Goal: Communication & Community: Participate in discussion

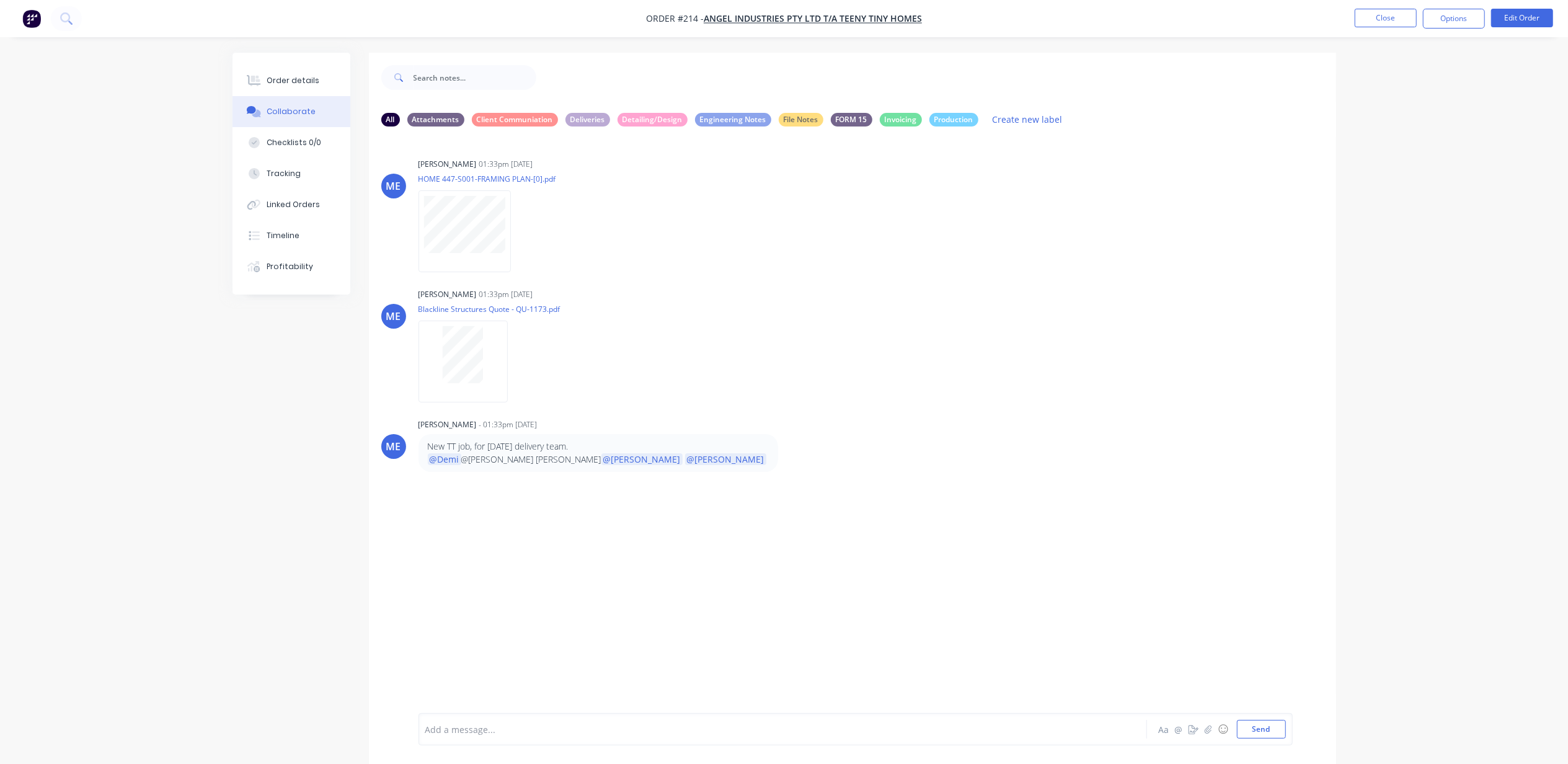
click at [918, 416] on div "ME [PERSON_NAME] - 01:33pm [DATE] New TT job, for [DATE] delivery team. @Demi @…" at bounding box center [852, 444] width 967 height 56
click at [1399, 11] on button "Close" at bounding box center [1386, 18] width 62 height 19
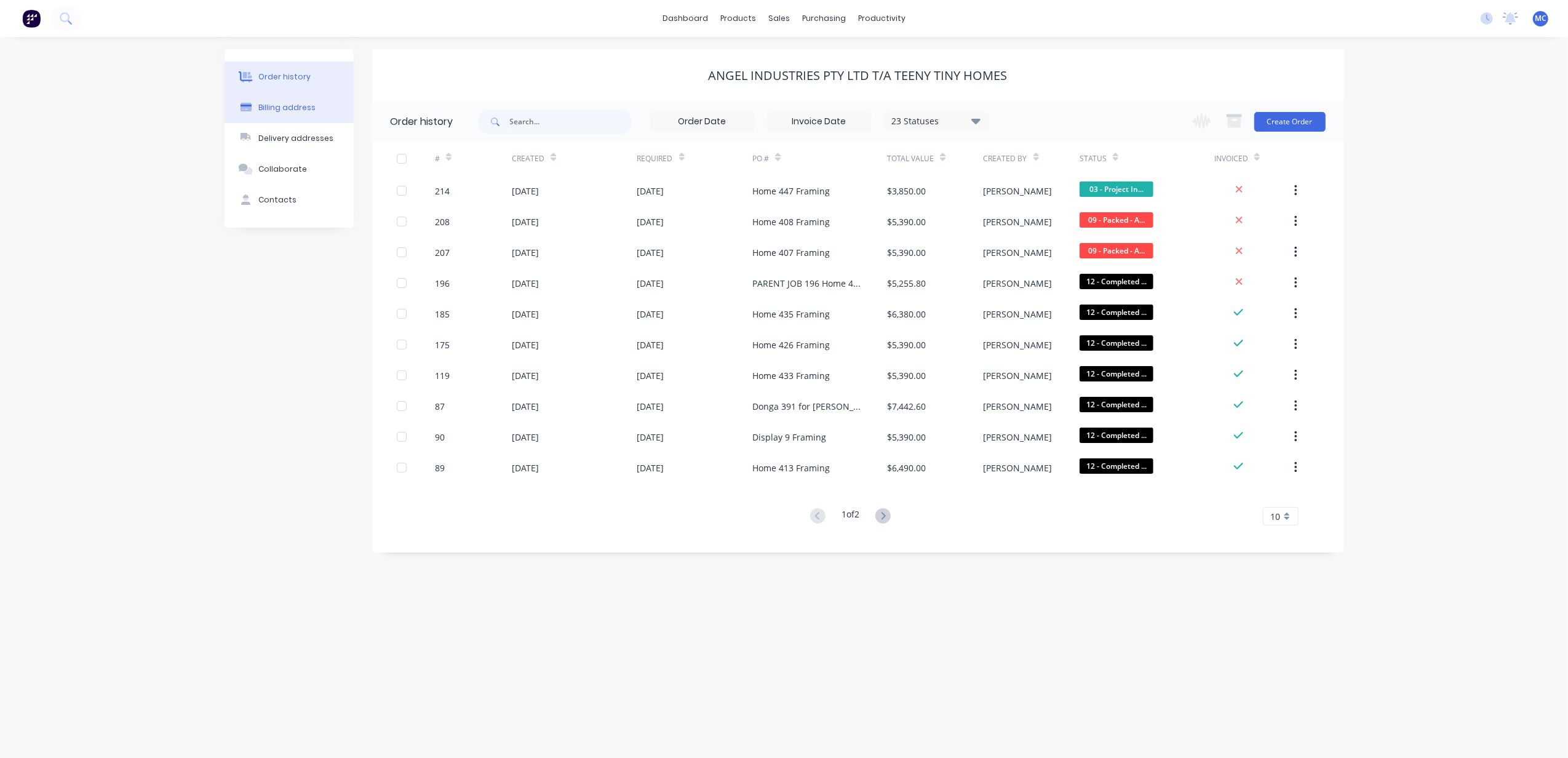
click at [292, 104] on div "Billing address" at bounding box center [287, 107] width 57 height 11
select select "AU"
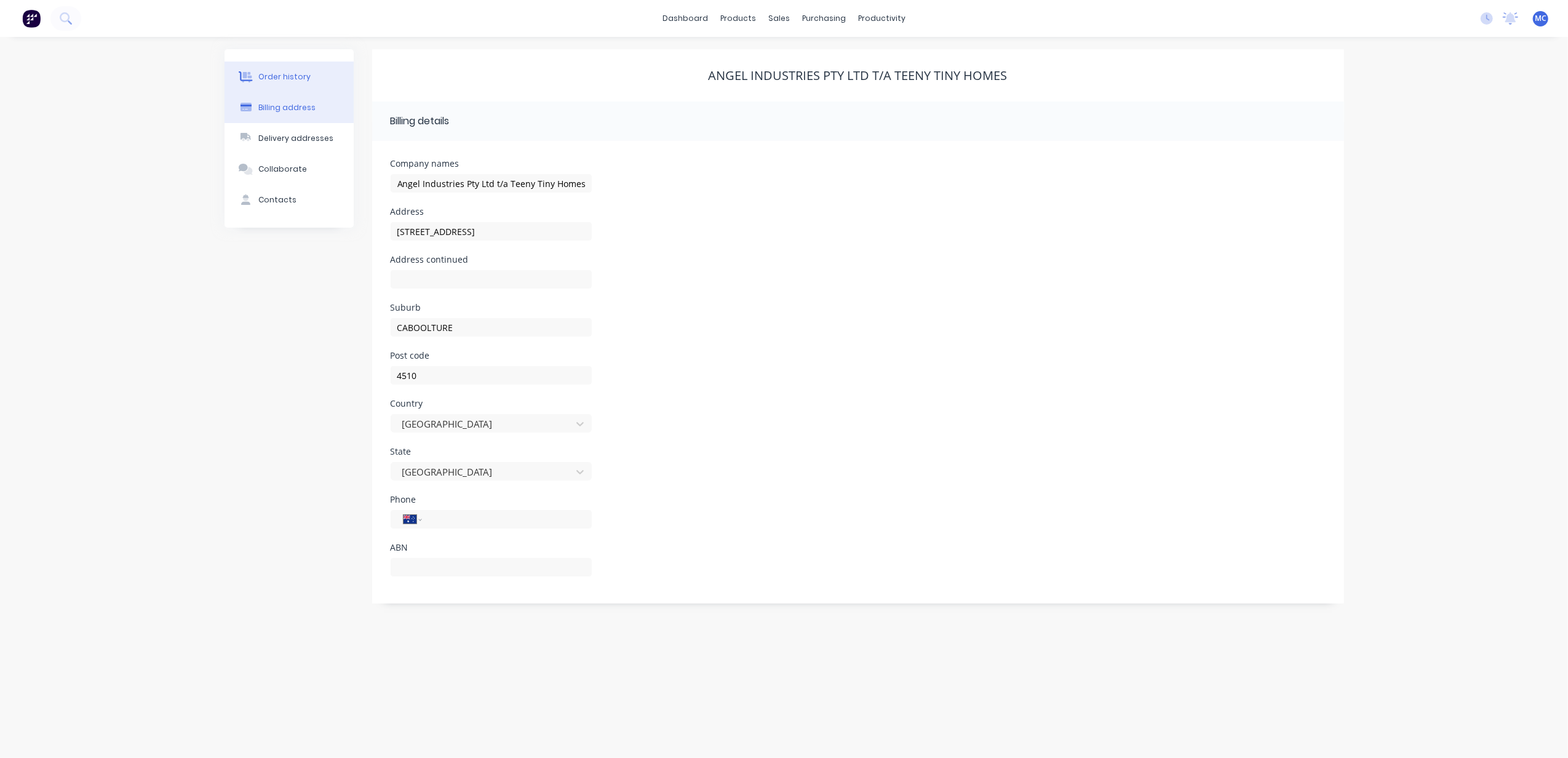
click at [288, 87] on button "Order history" at bounding box center [289, 77] width 129 height 31
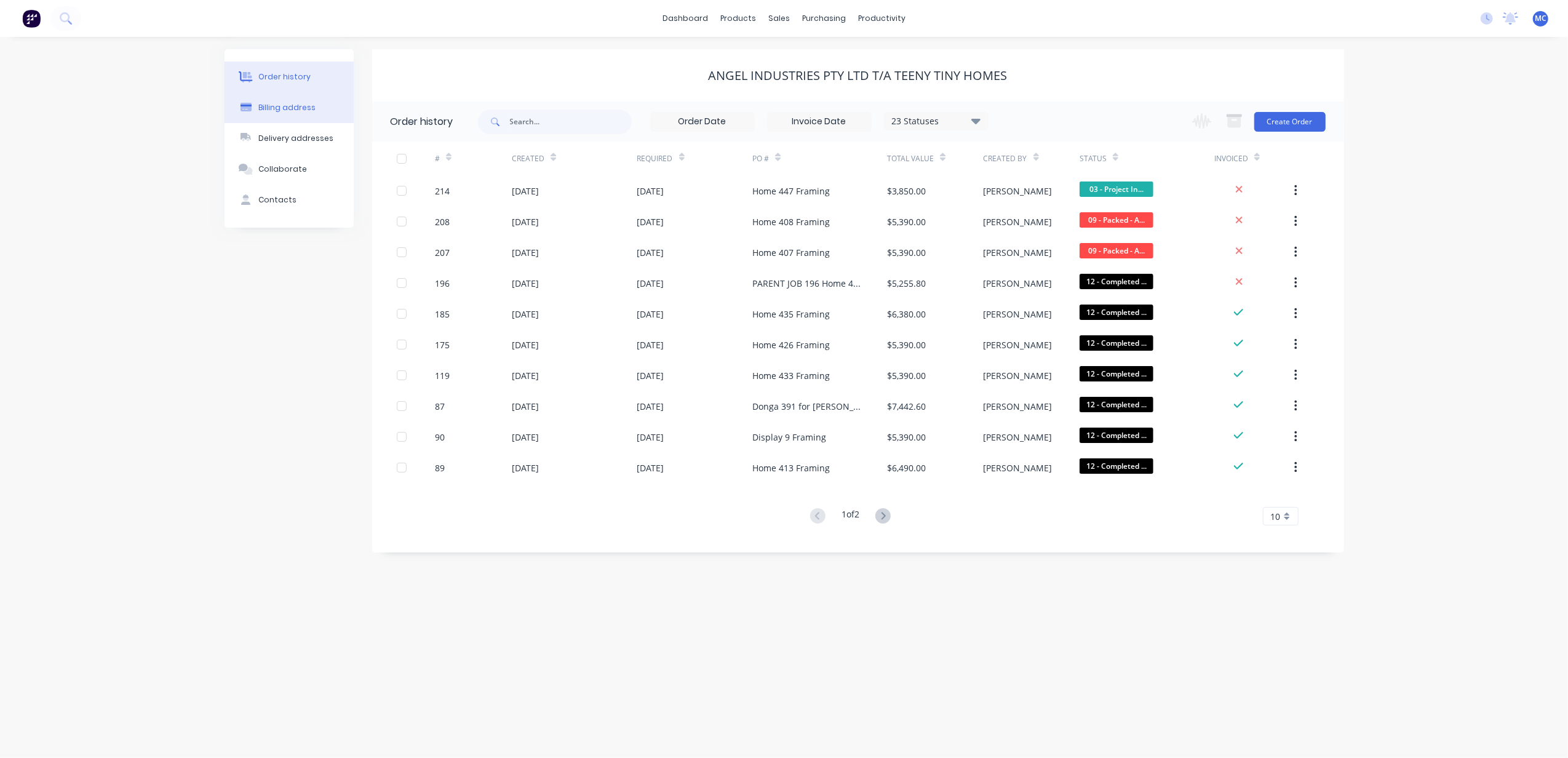
click at [288, 104] on div "Billing address" at bounding box center [287, 107] width 57 height 11
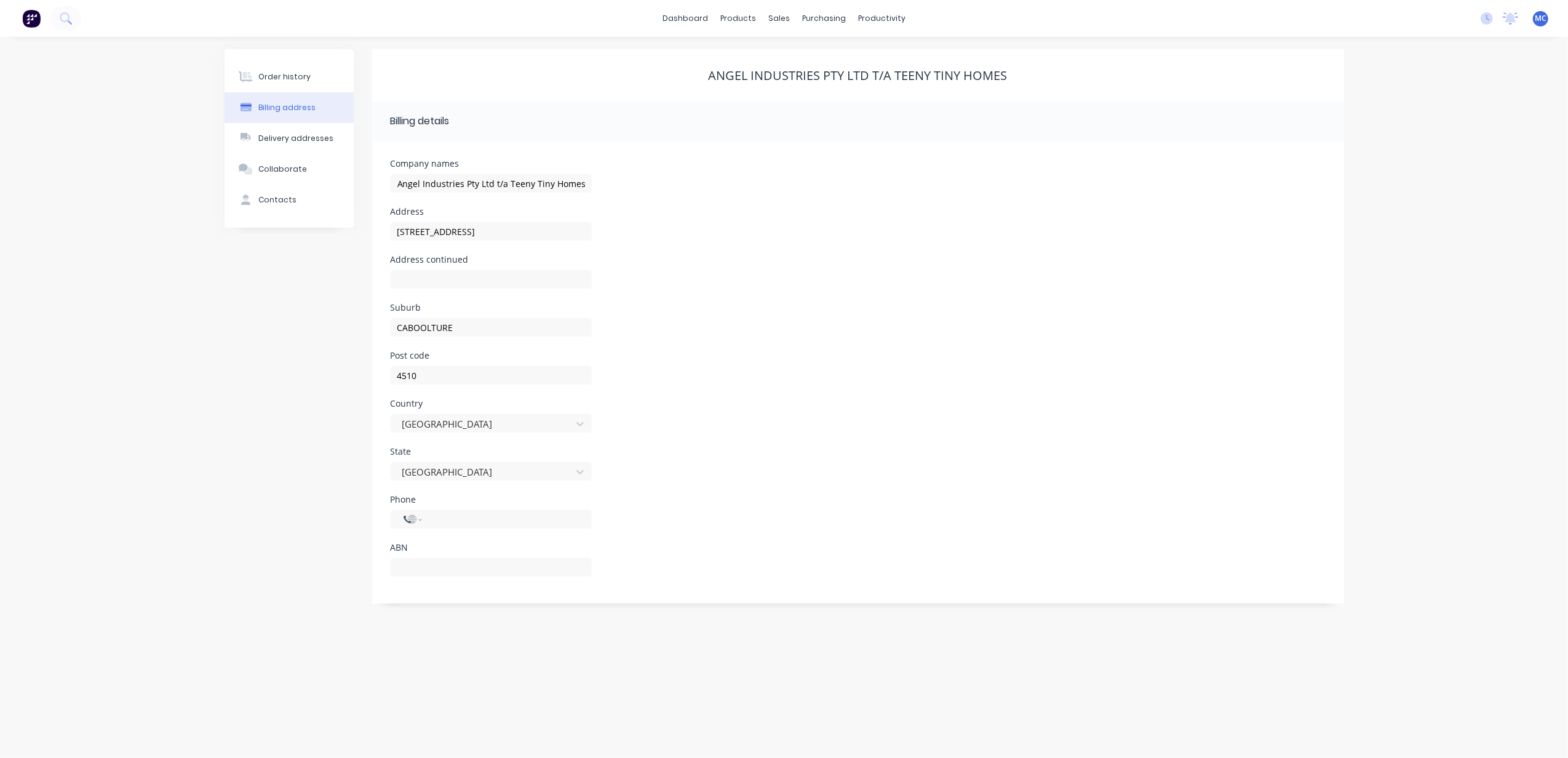
select select "AU"
click at [1508, 20] on icon at bounding box center [1510, 17] width 11 height 10
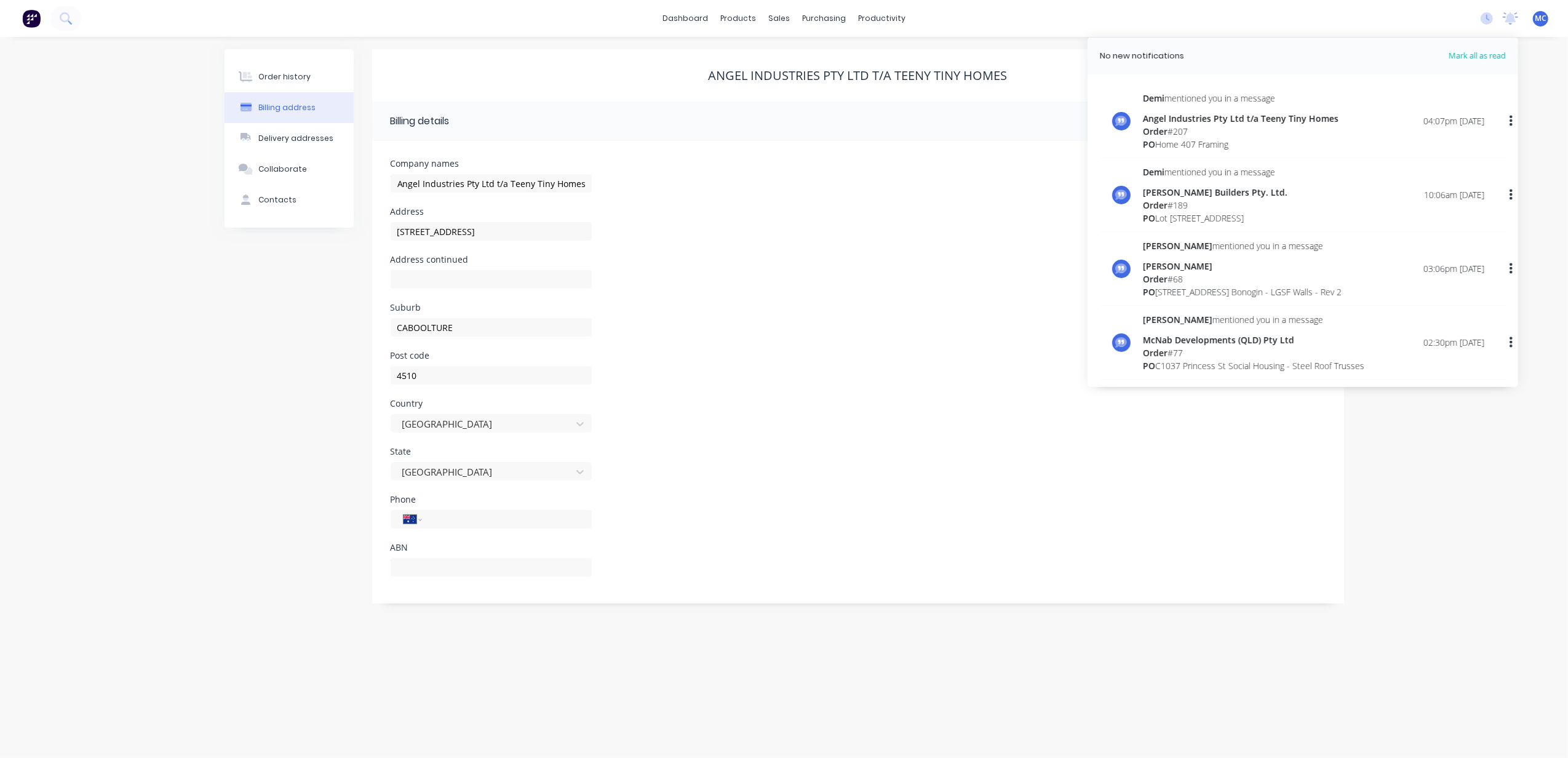
click at [1264, 207] on div "Order # 189" at bounding box center [1215, 205] width 145 height 13
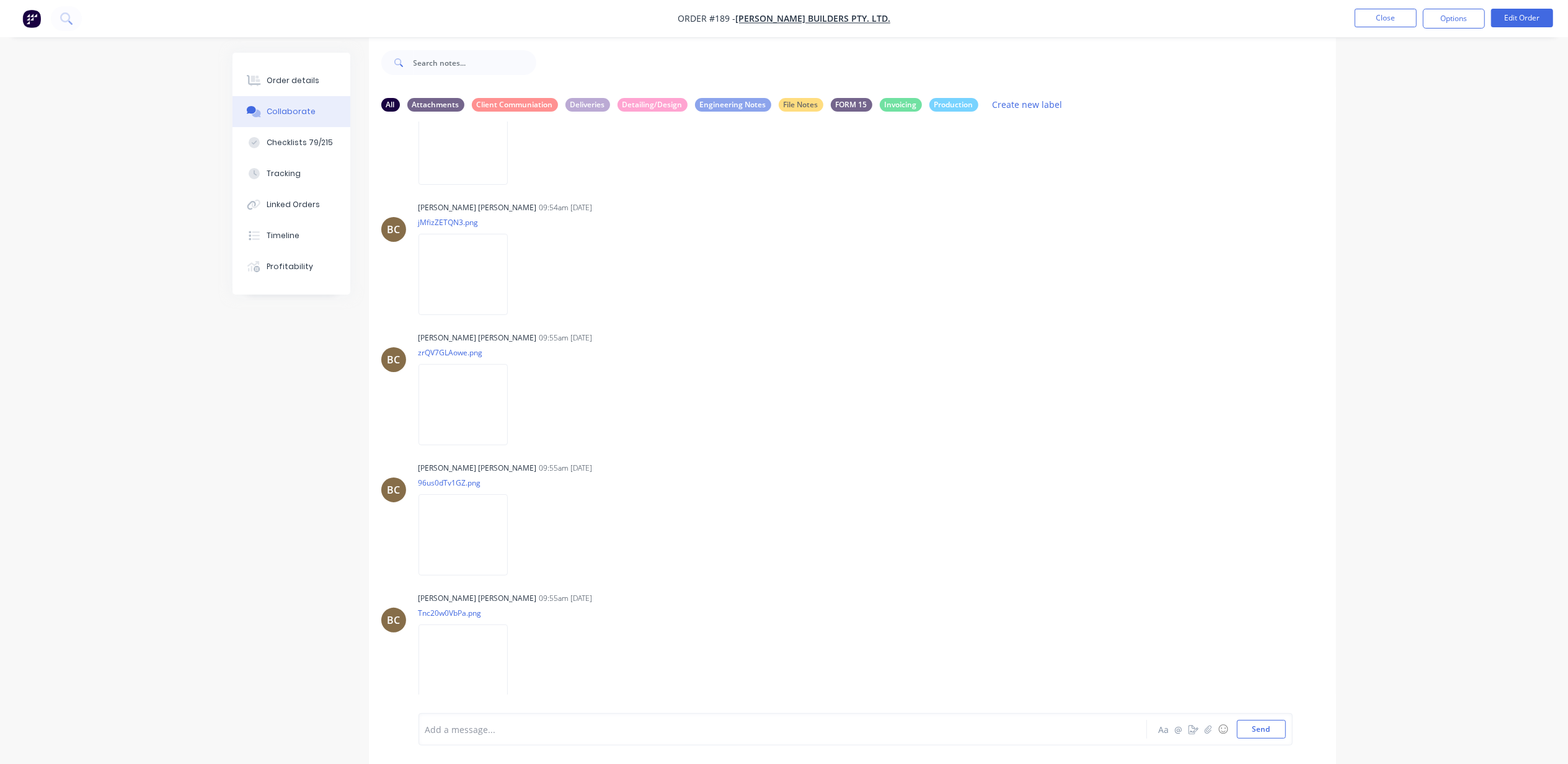
scroll to position [20, 0]
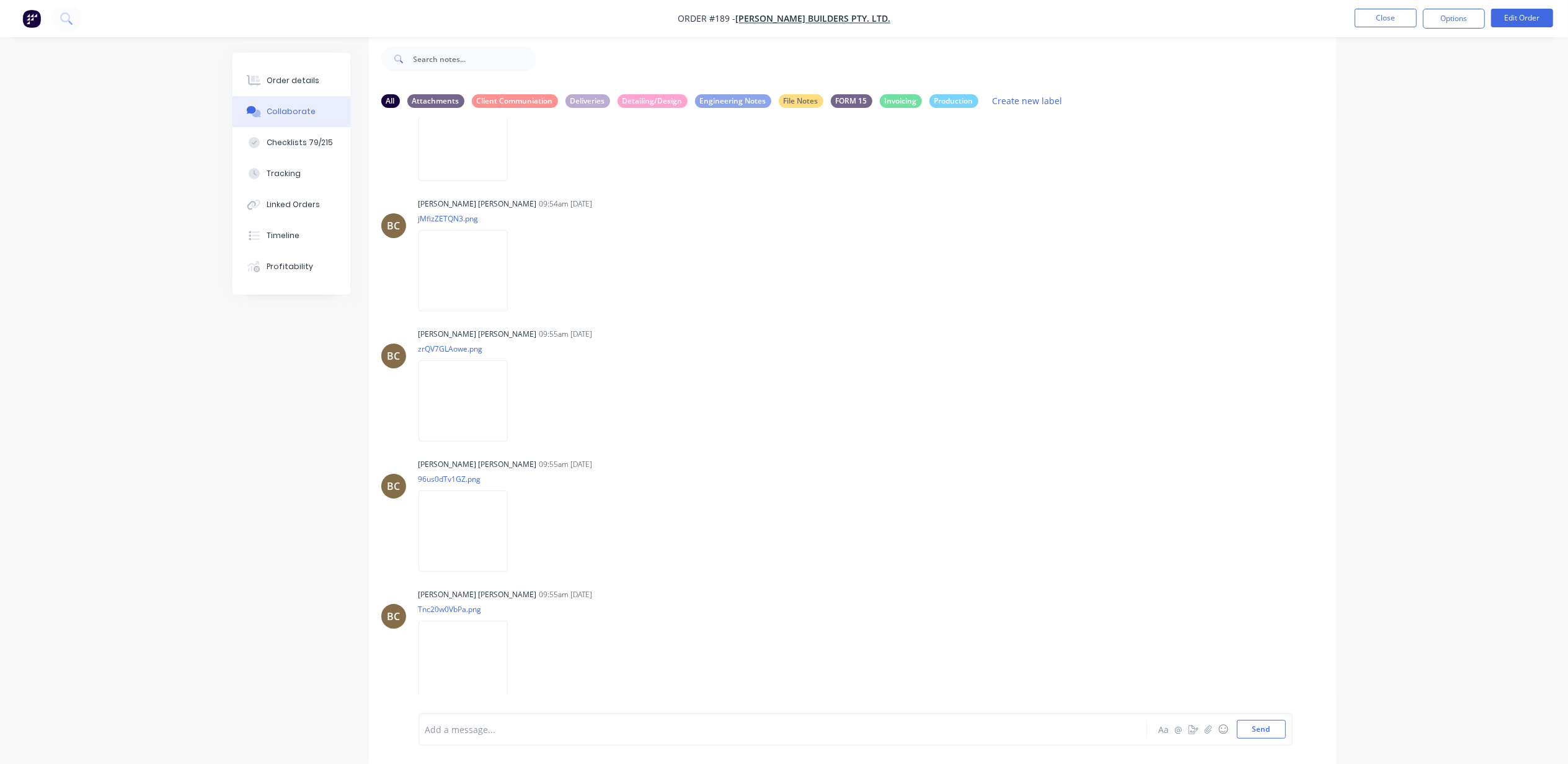
click at [574, 732] on div at bounding box center [748, 730] width 645 height 13
click at [514, 717] on div "Hi guys please don't fabricate the trusses for this one yet as @Ap AN April [PE…" at bounding box center [856, 729] width 874 height 33
click at [693, 730] on div "Hi guys please don't fabricate the trusses for this one yet as @Ap" at bounding box center [748, 730] width 645 height 13
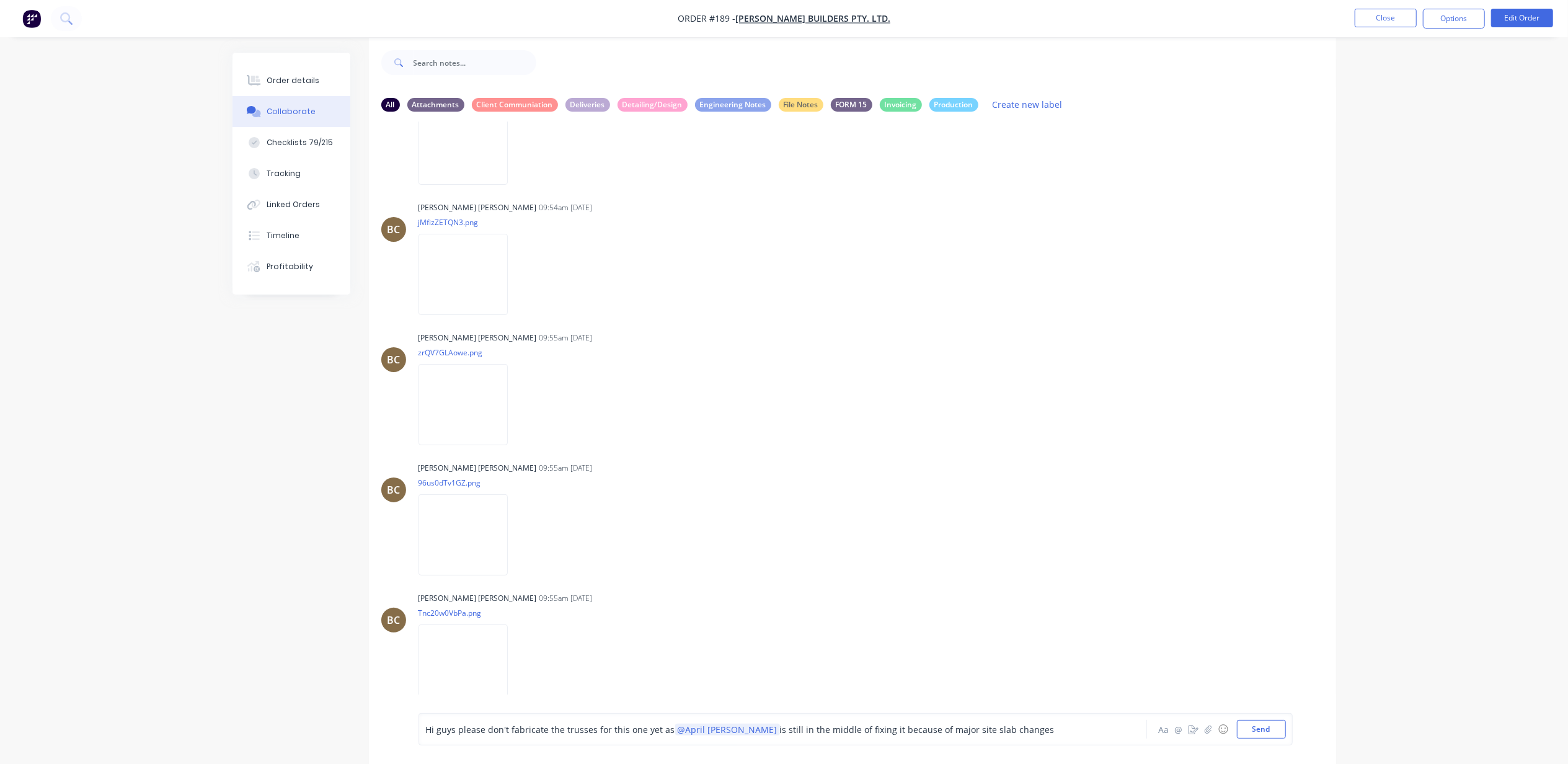
scroll to position [16, 0]
click at [1015, 728] on div "Hi guys please don't fabricate the trusses for this one yet as @April [PERSON_N…" at bounding box center [748, 730] width 645 height 13
click at [925, 720] on span "is still in the middle of fixing it because of major site slab changes, she'll …" at bounding box center [743, 725] width 633 height 24
click at [475, 731] on span "is still in the middle of fixing it because of major site slab changes, she'll …" at bounding box center [743, 725] width 633 height 24
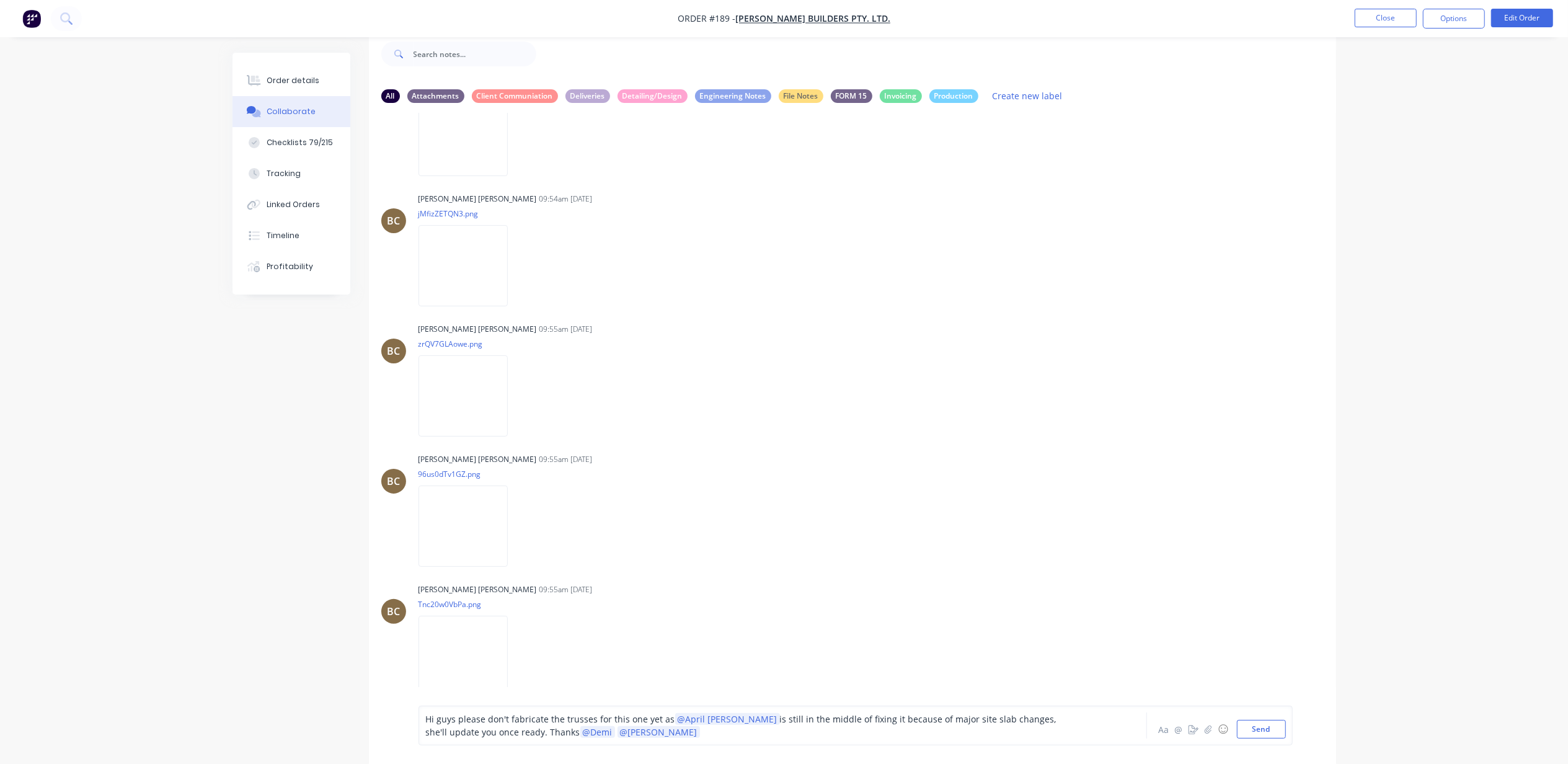
scroll to position [26, 0]
click at [1278, 728] on button "Send" at bounding box center [1261, 728] width 49 height 19
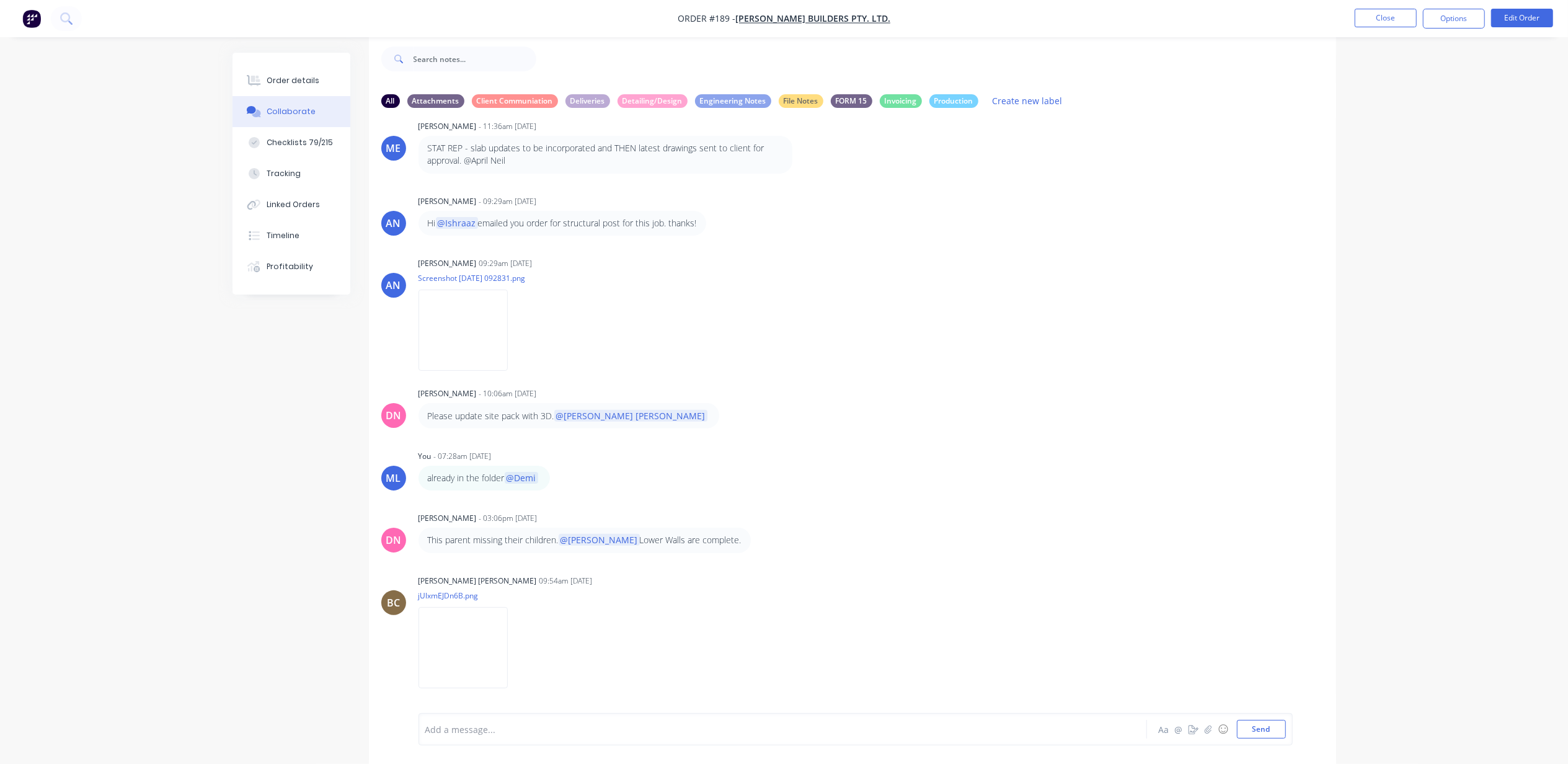
scroll to position [184, 0]
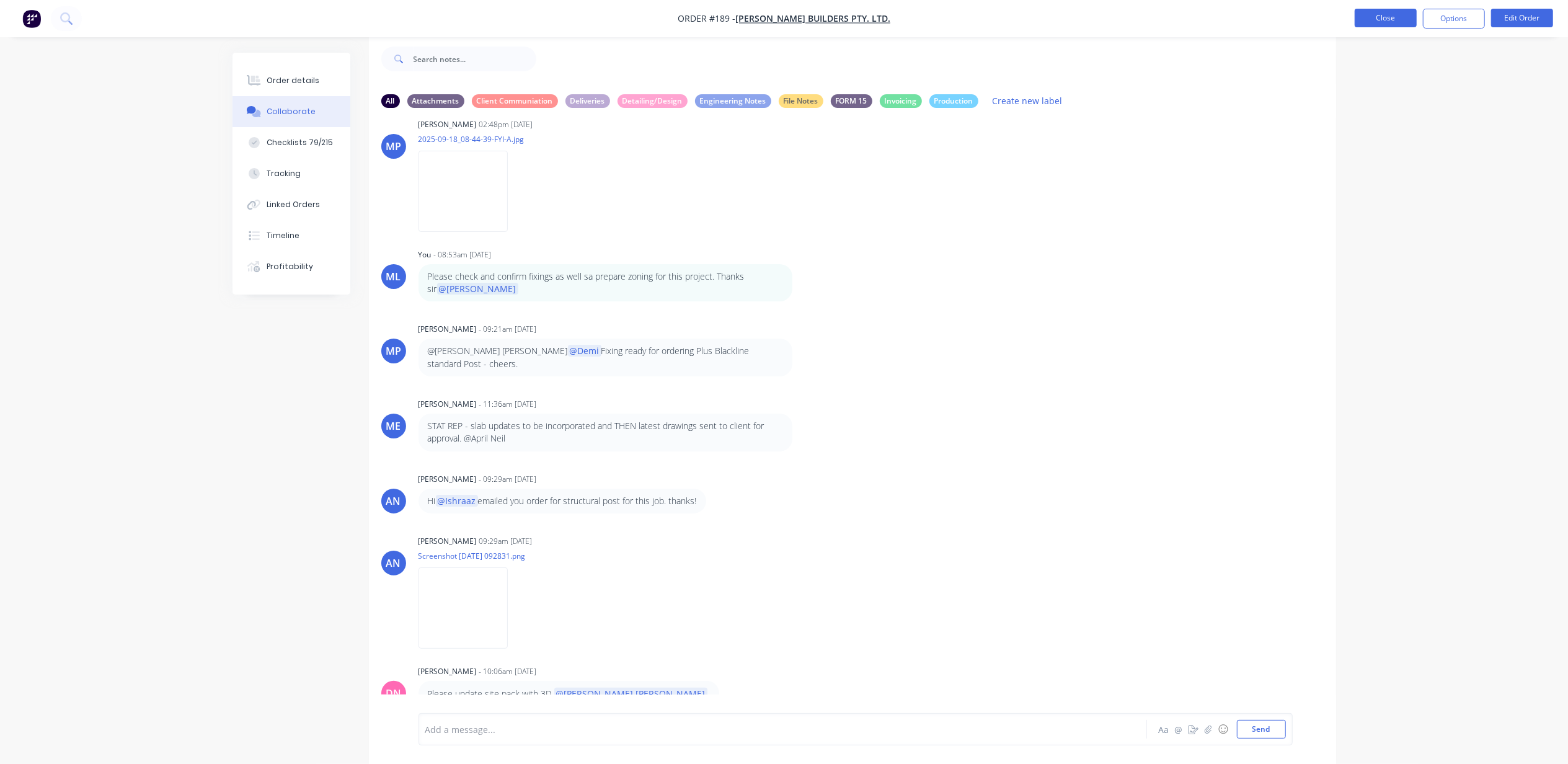
click at [1365, 22] on button "Close" at bounding box center [1386, 18] width 62 height 19
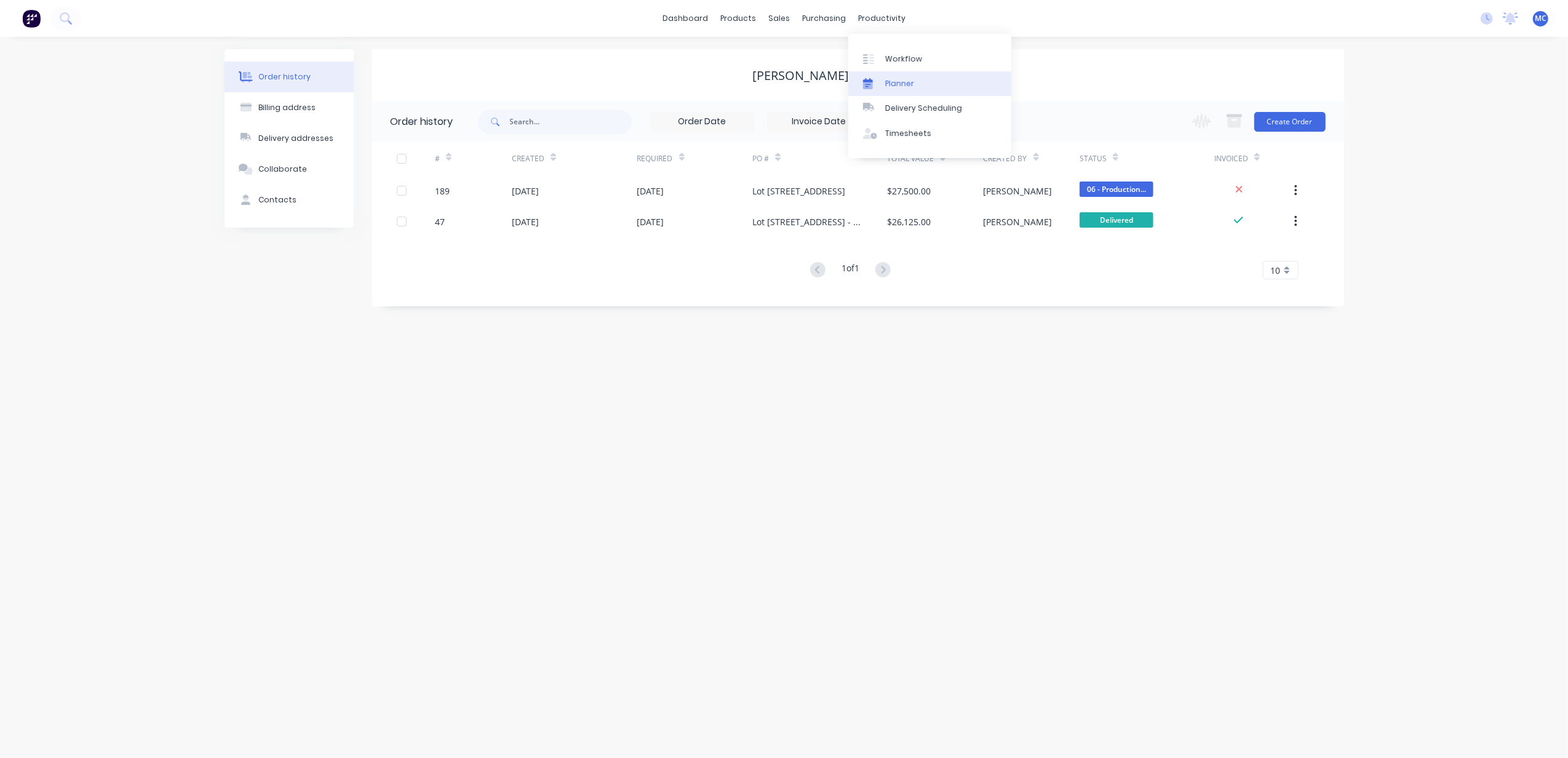
click at [906, 75] on link "Planner" at bounding box center [930, 83] width 163 height 24
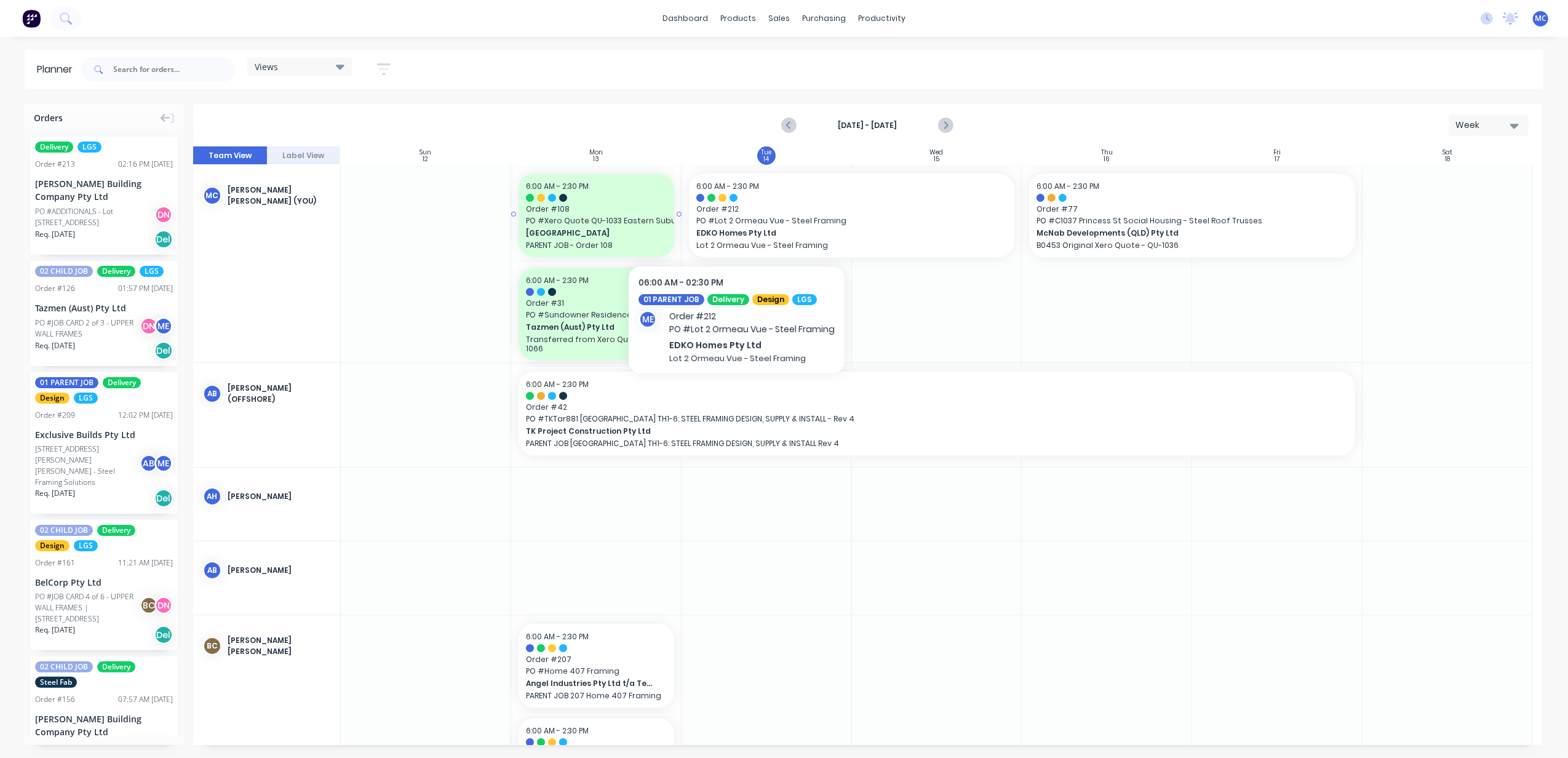
click at [590, 220] on span "PO # Xero Quote QU-1033 Eastern Suburbs Building" at bounding box center [596, 221] width 141 height 11
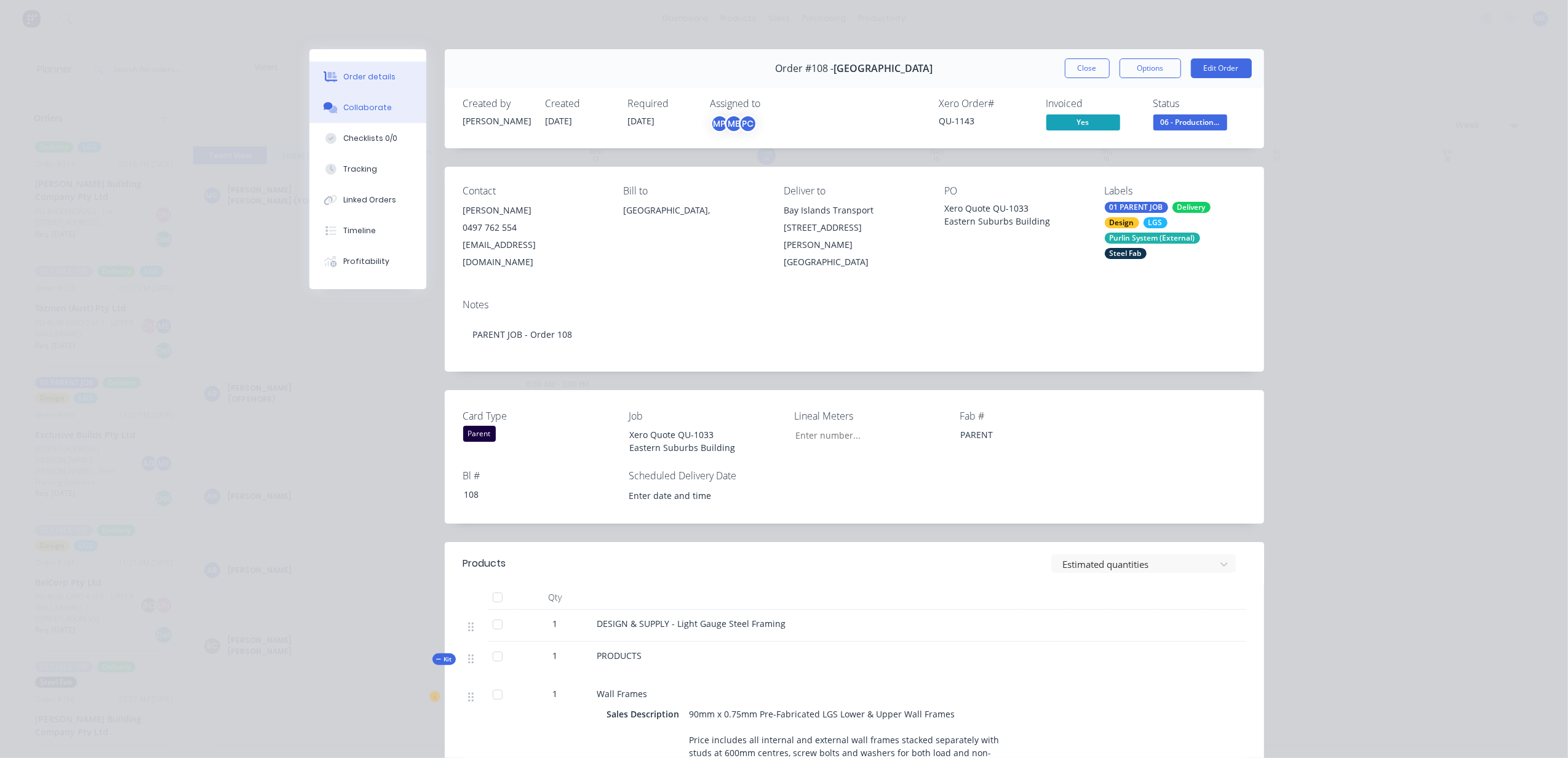
click at [365, 99] on button "Collaborate" at bounding box center [368, 108] width 117 height 31
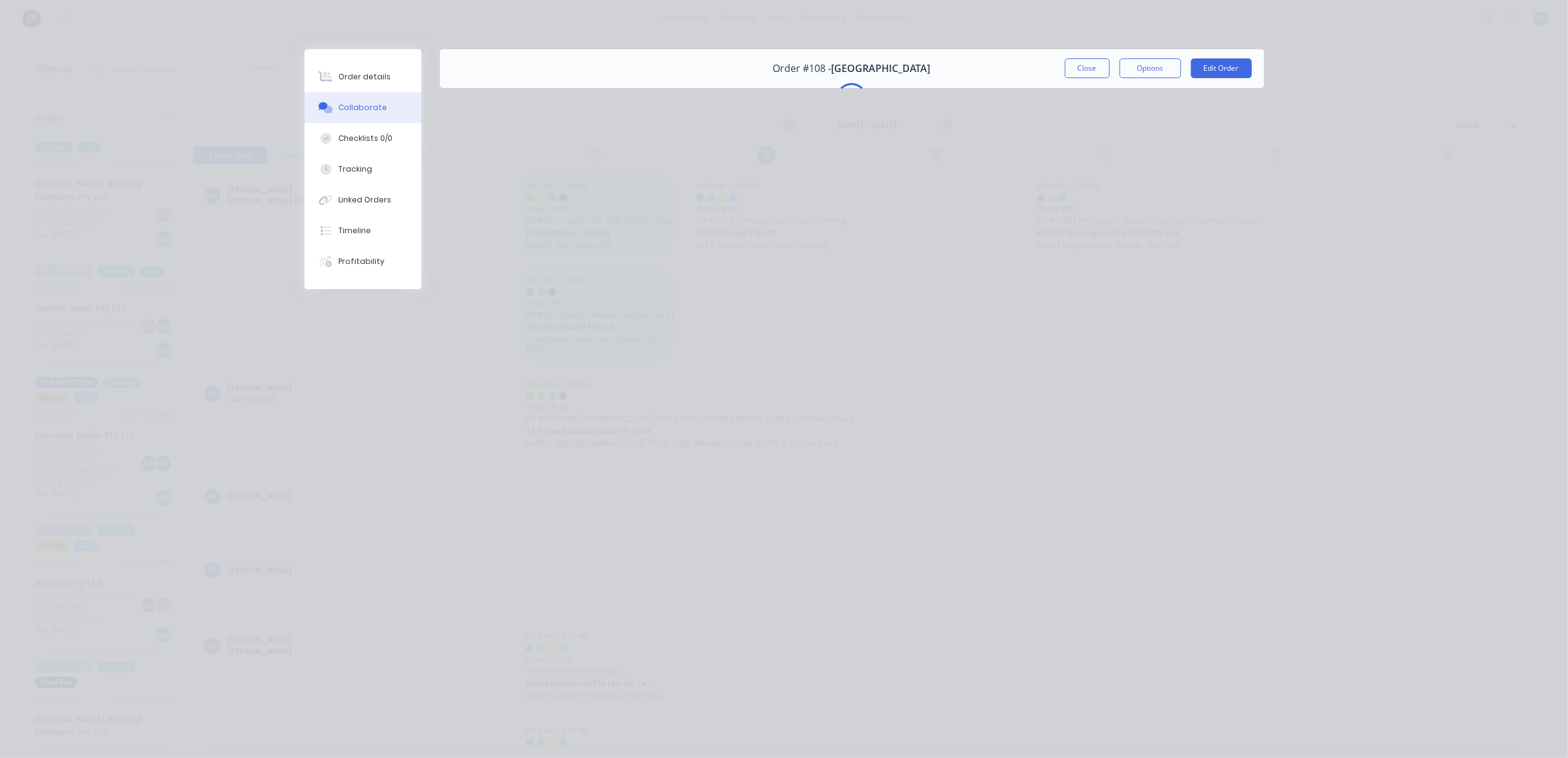
click at [360, 114] on button "Collaborate" at bounding box center [362, 108] width 117 height 31
click at [1089, 66] on button "Close" at bounding box center [1086, 68] width 45 height 20
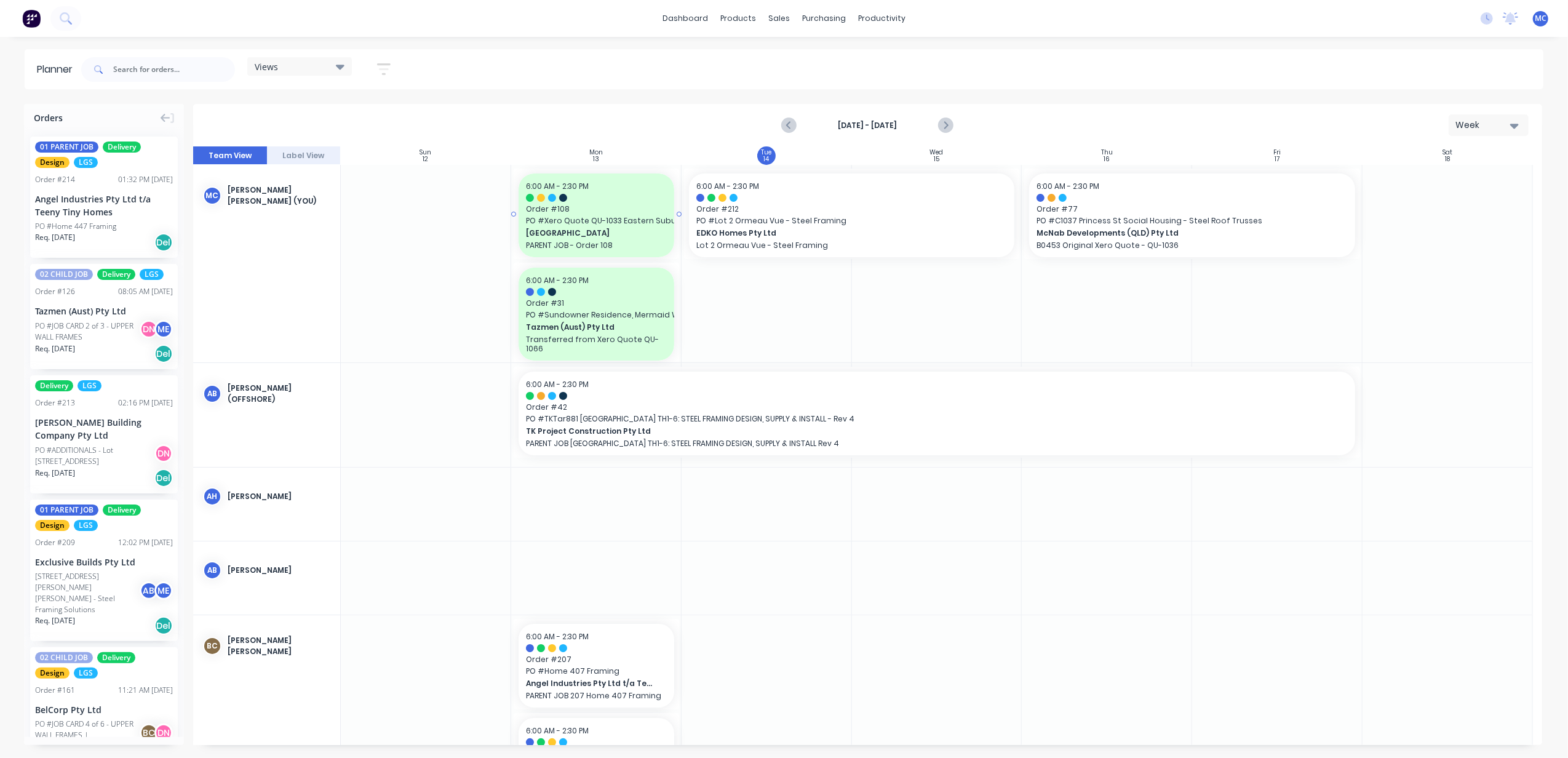
click at [592, 209] on span "Order # 108" at bounding box center [596, 209] width 141 height 11
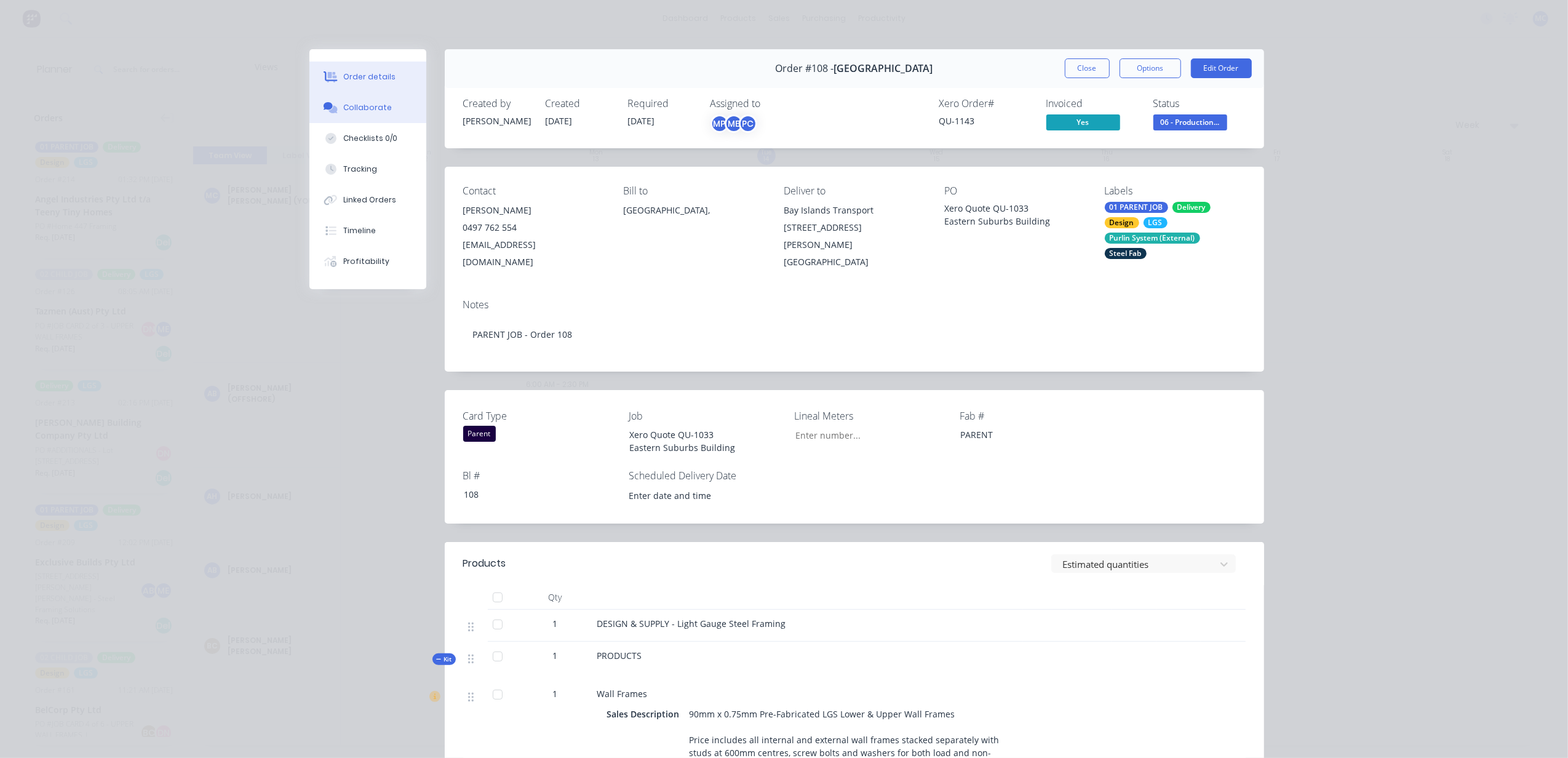
click at [363, 116] on button "Collaborate" at bounding box center [368, 108] width 117 height 31
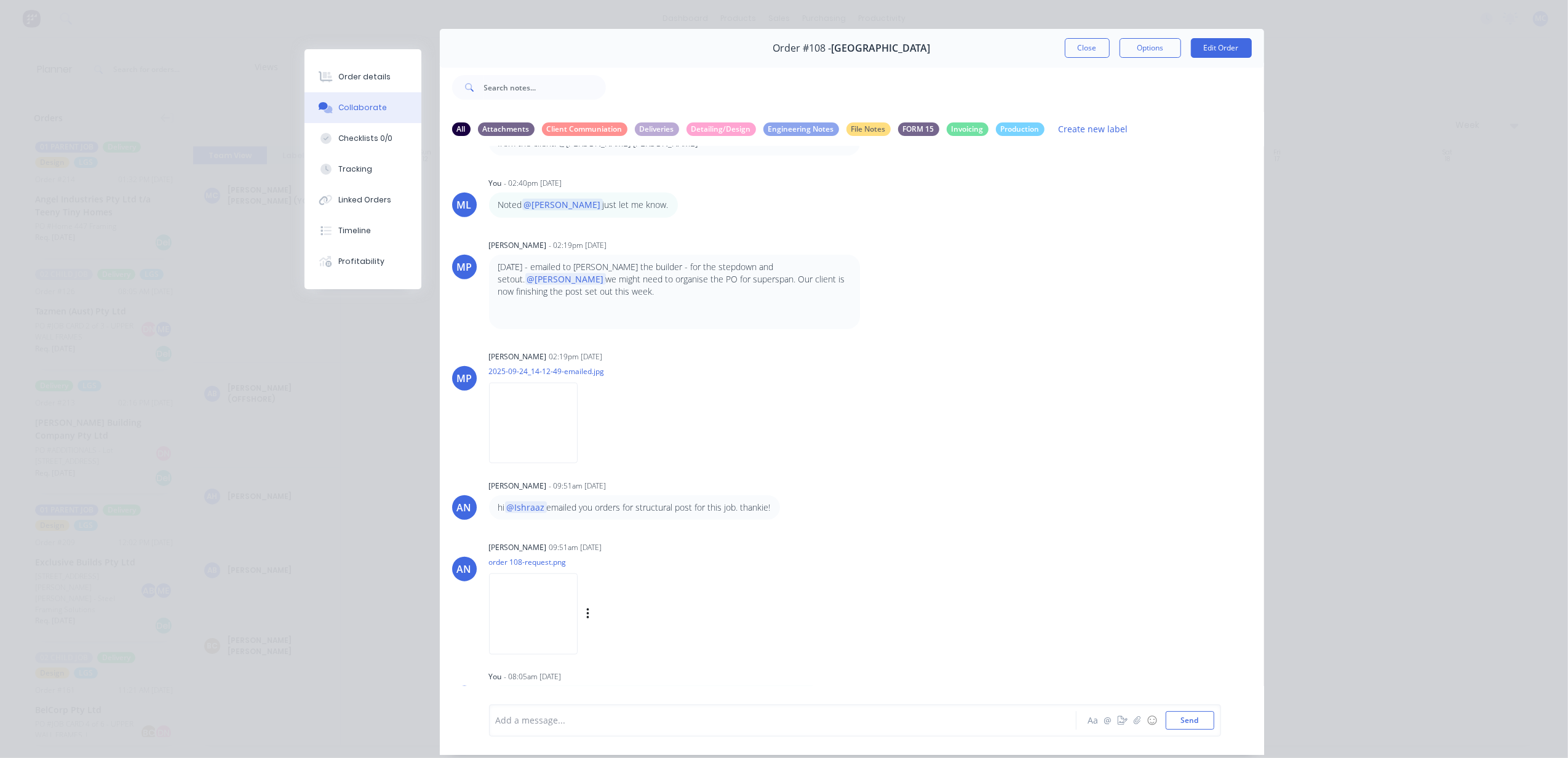
scroll to position [57, 0]
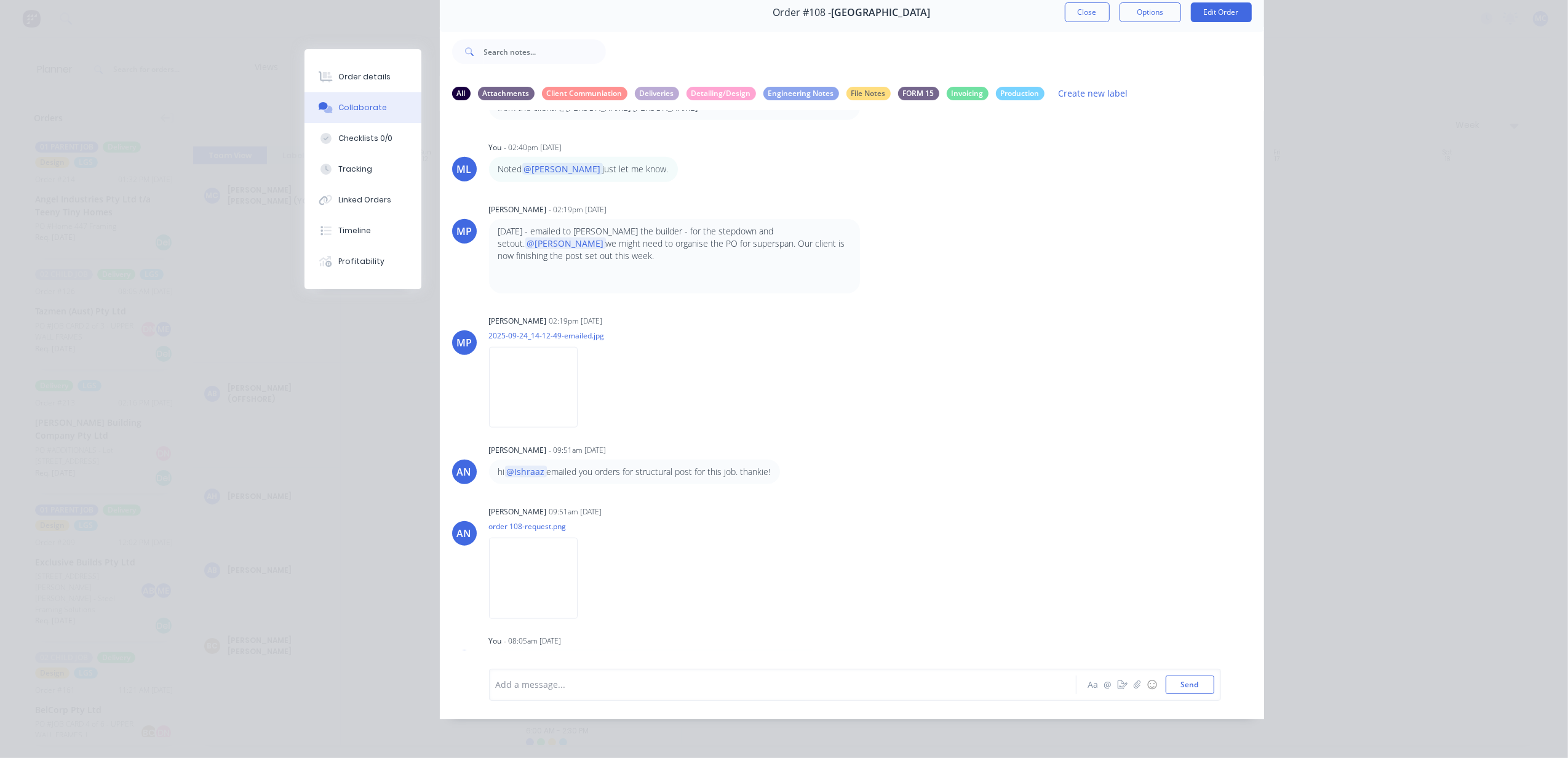
click at [616, 690] on div at bounding box center [765, 684] width 538 height 13
click at [612, 679] on span "and [PERSON_NAME]. Done fabrication detaling" at bounding box center [638, 684] width 198 height 12
click at [784, 682] on div "Hi @Demi and [PERSON_NAME]. Done fixings input and fabrication detaling" at bounding box center [765, 684] width 538 height 13
click at [728, 682] on span "and [PERSON_NAME]. Done fixings input and fabrication detaling" at bounding box center [674, 684] width 269 height 12
click at [817, 687] on div "Hi @Demi and [PERSON_NAME]. Done fixings input and fabrication frame detaling" at bounding box center [765, 684] width 538 height 13
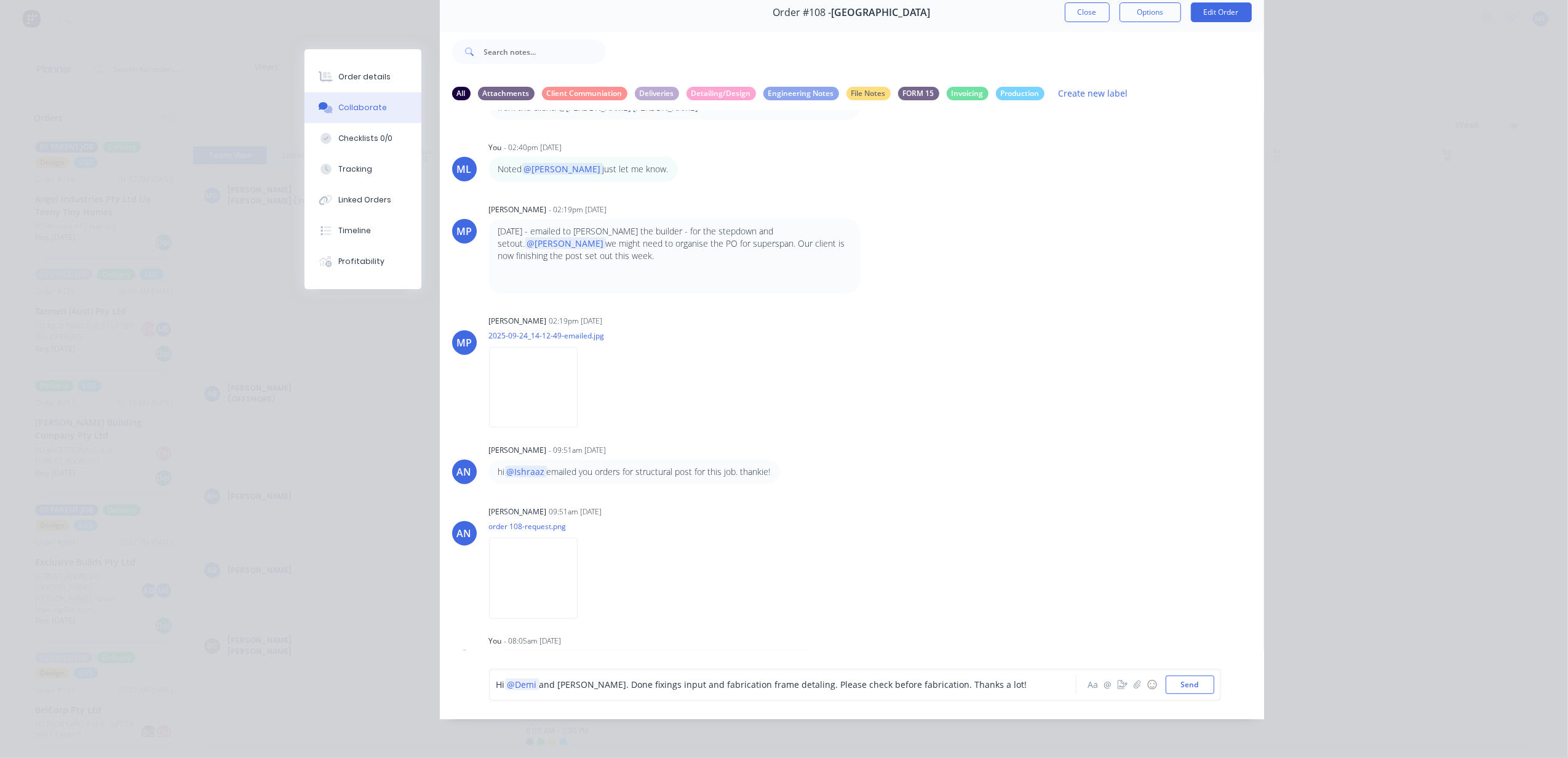
click at [583, 684] on span "and [PERSON_NAME]. Done fixings input and fabrication frame detaling. Please ch…" at bounding box center [783, 684] width 487 height 12
click at [1167, 687] on button "Send" at bounding box center [1190, 691] width 49 height 18
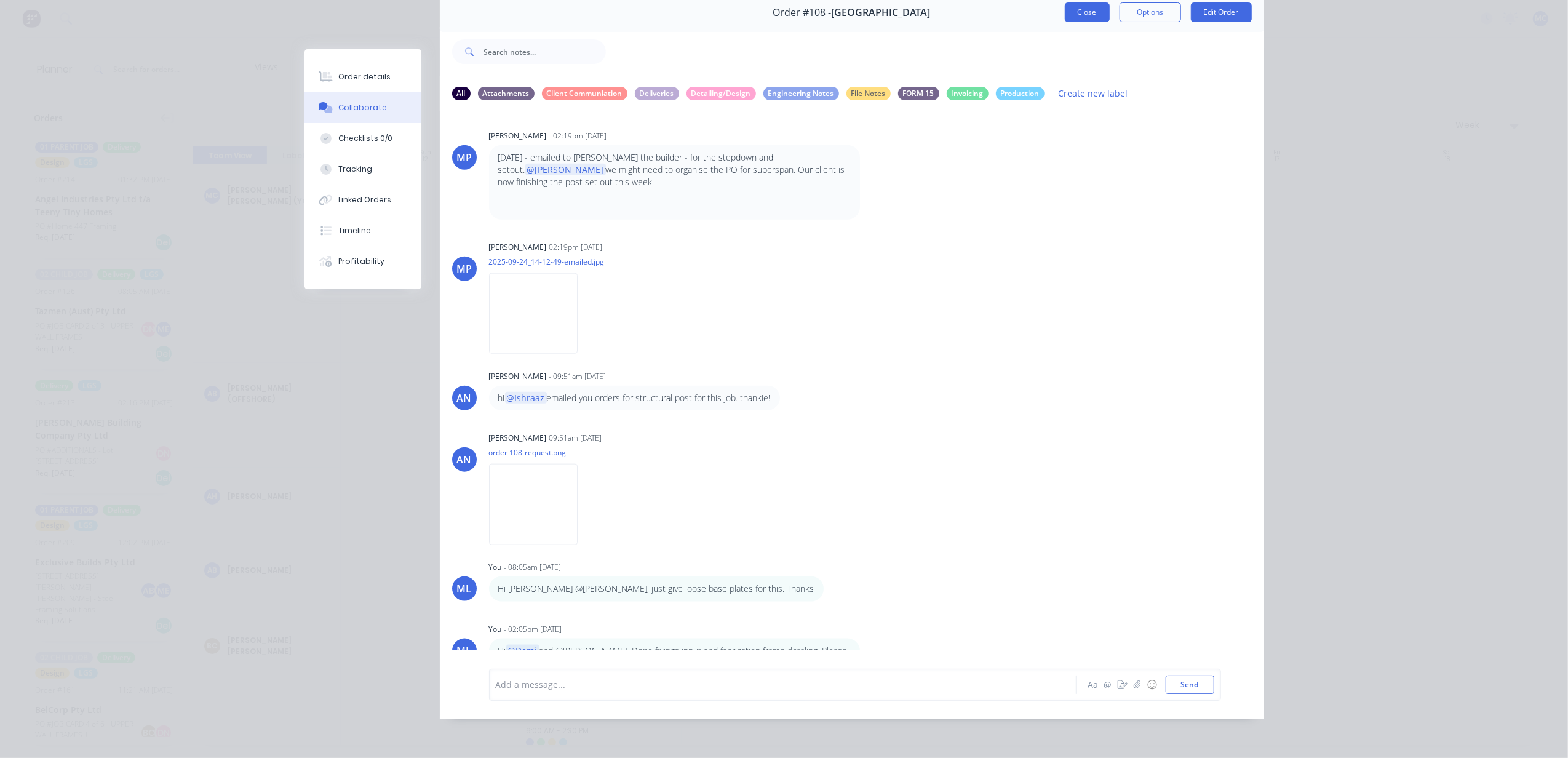
click at [1065, 11] on button "Close" at bounding box center [1086, 12] width 45 height 20
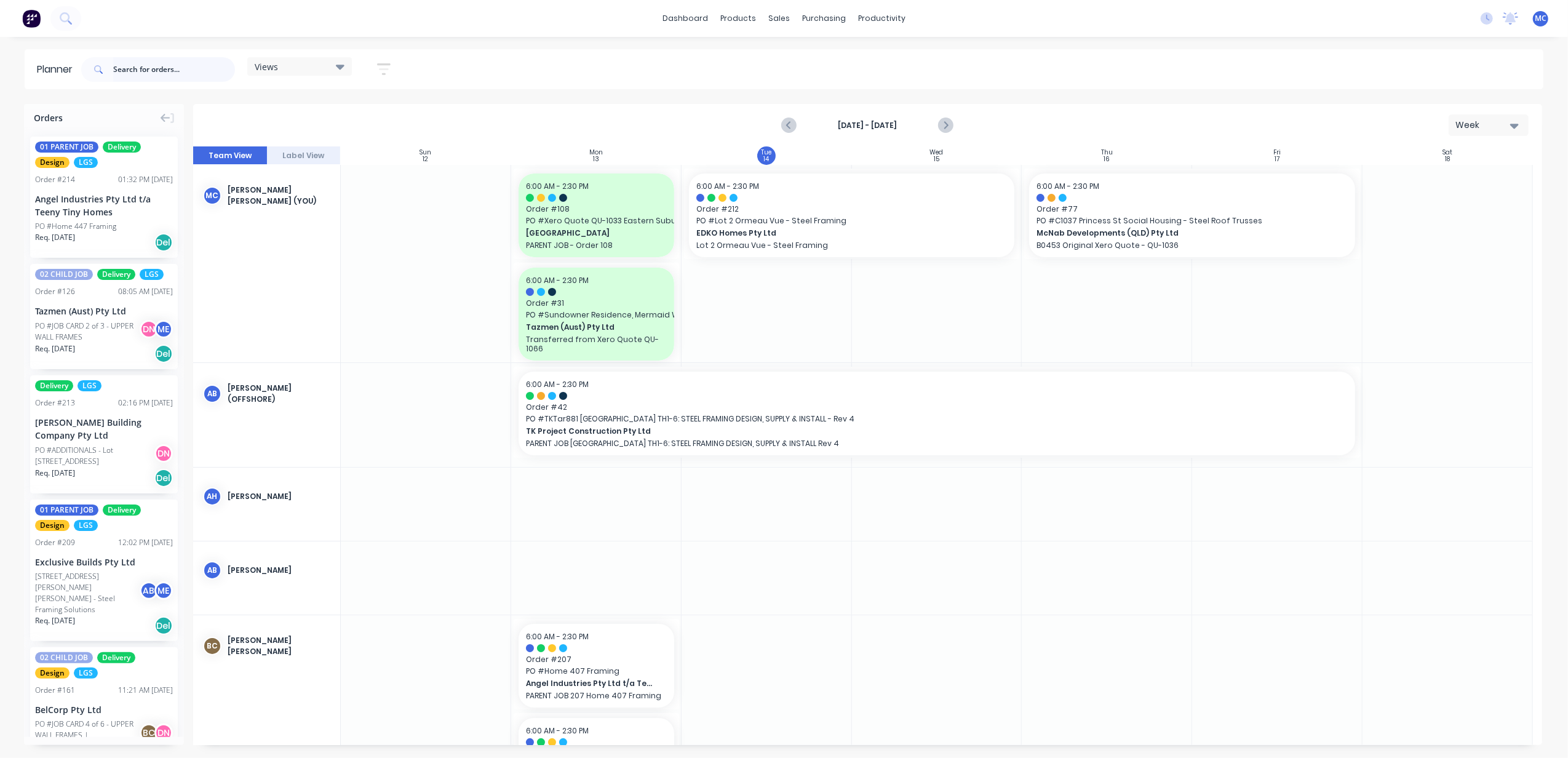
click at [160, 65] on input "text" at bounding box center [174, 69] width 122 height 24
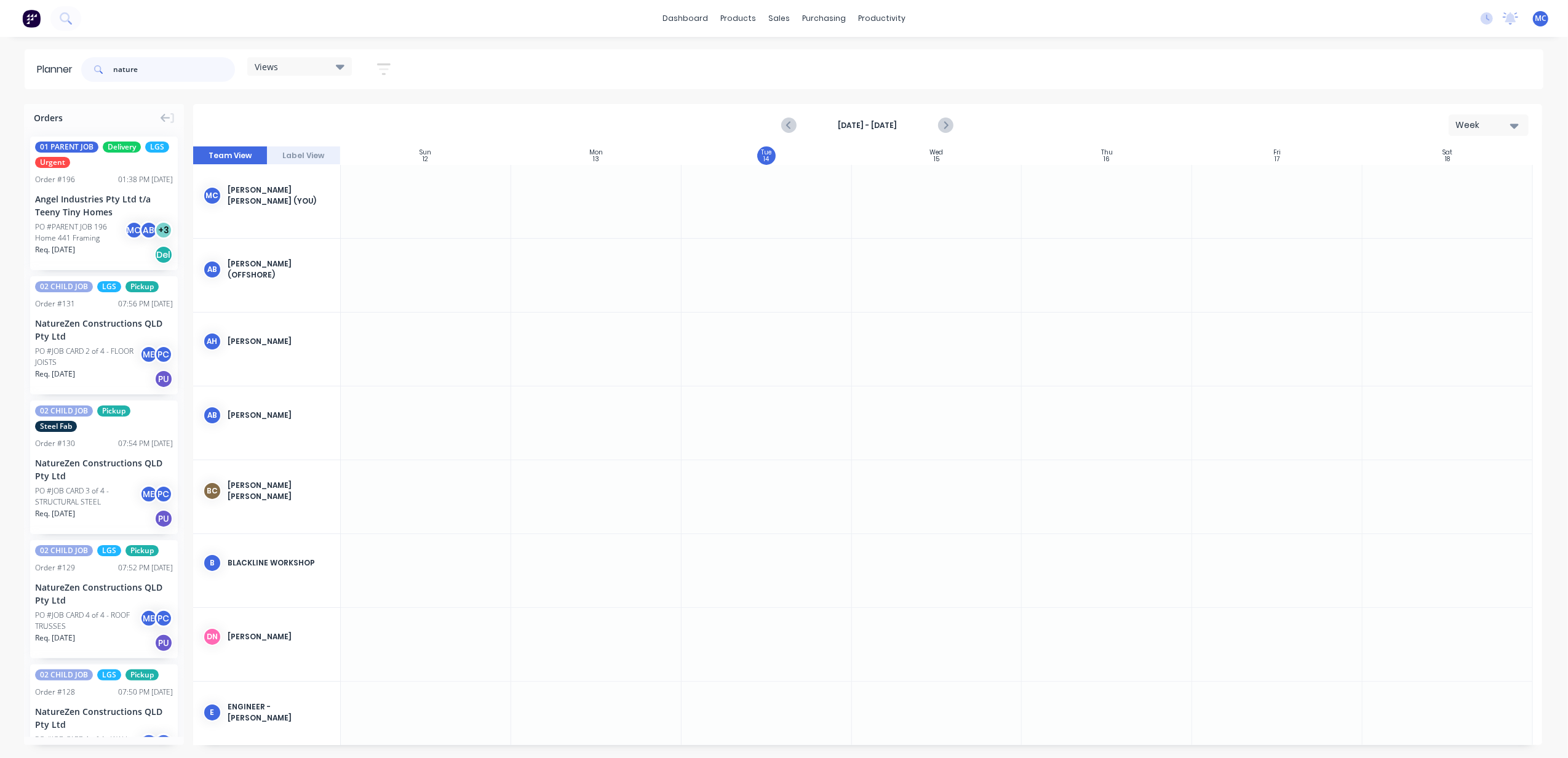
scroll to position [201, 0]
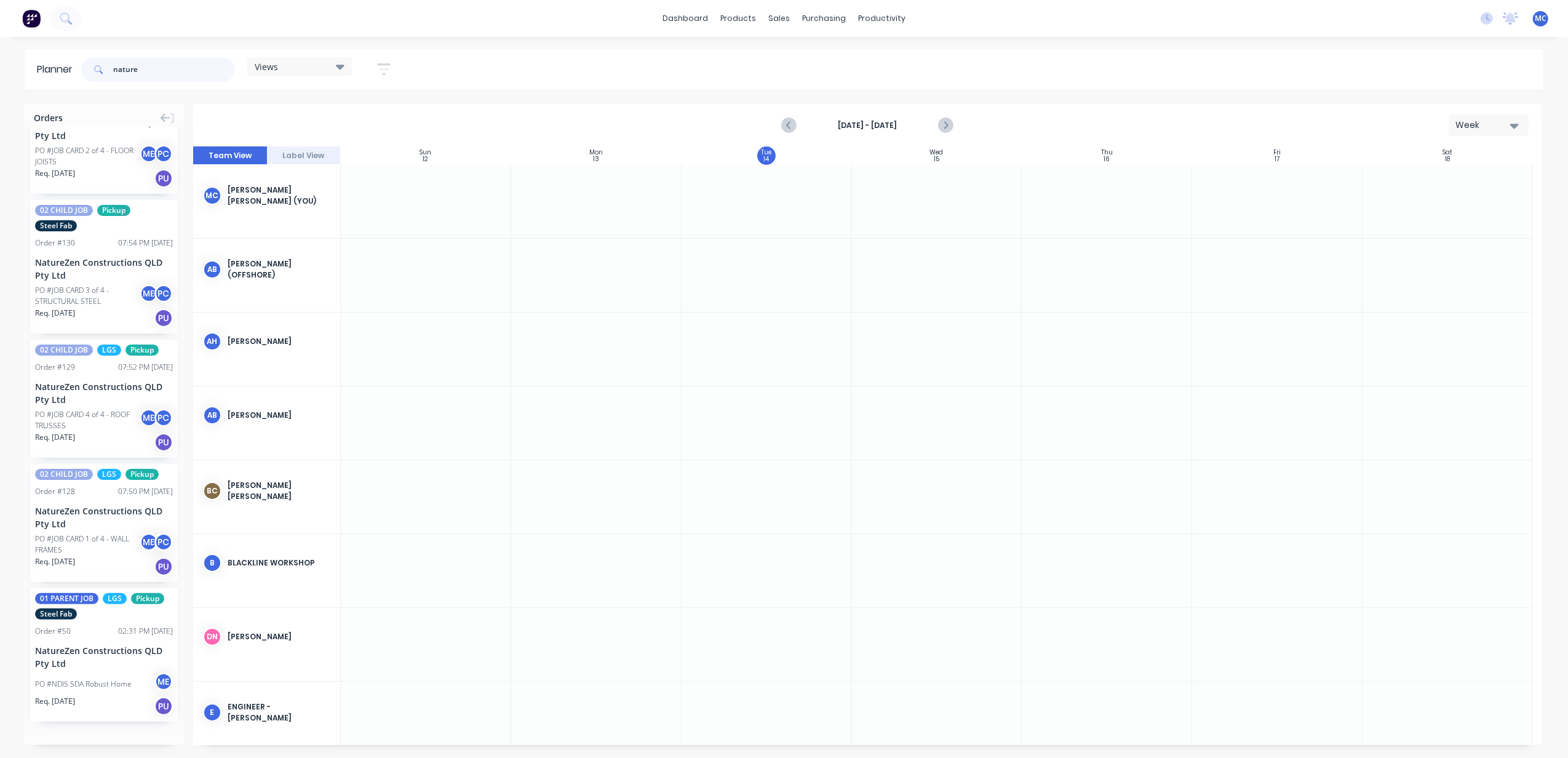
type input "nature"
drag, startPoint x: 86, startPoint y: 658, endPoint x: 766, endPoint y: 208, distance: 815.4
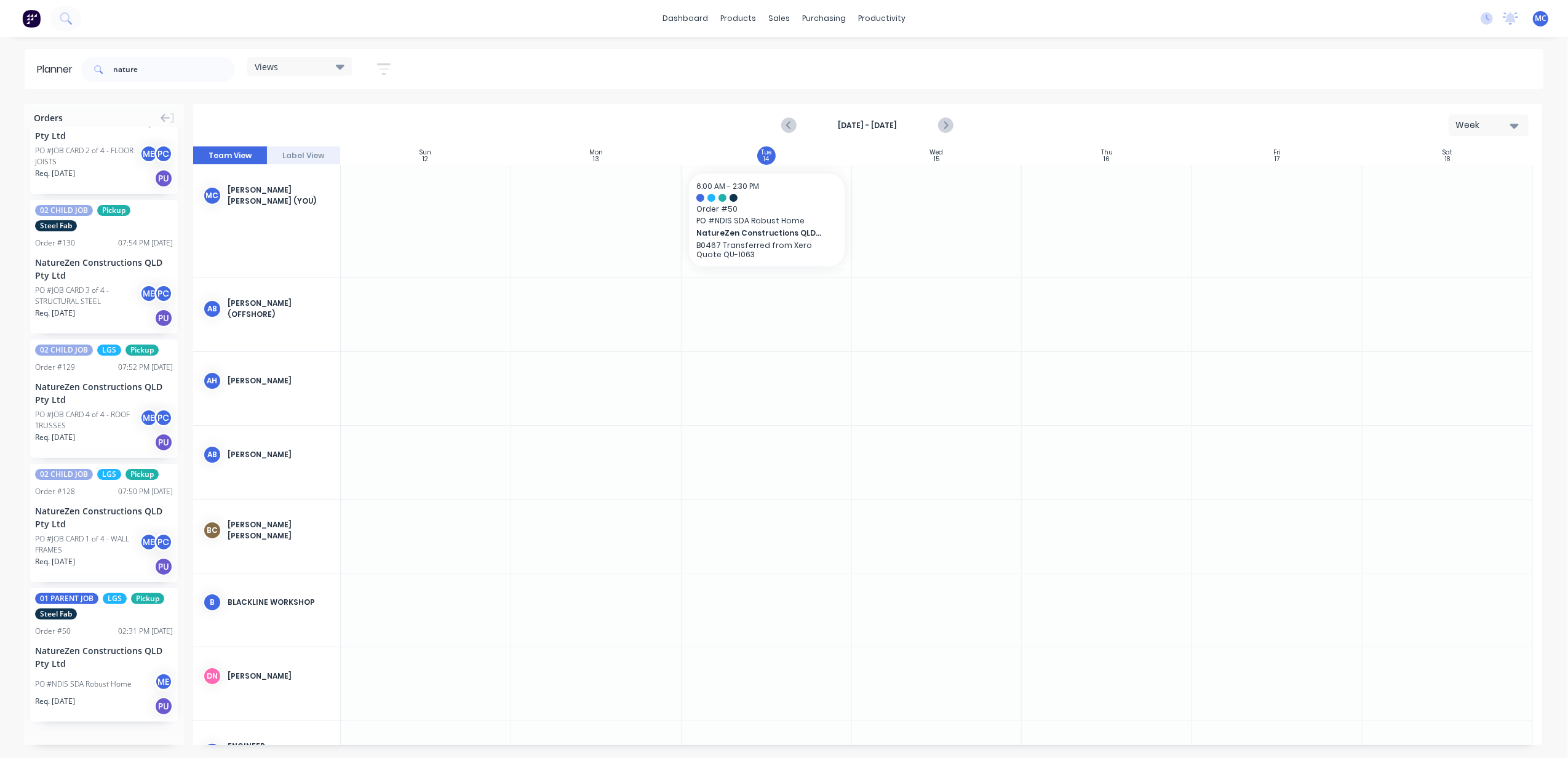
click at [1478, 124] on div "Week" at bounding box center [1483, 125] width 57 height 13
click at [1450, 157] on div "Day" at bounding box center [1467, 157] width 122 height 24
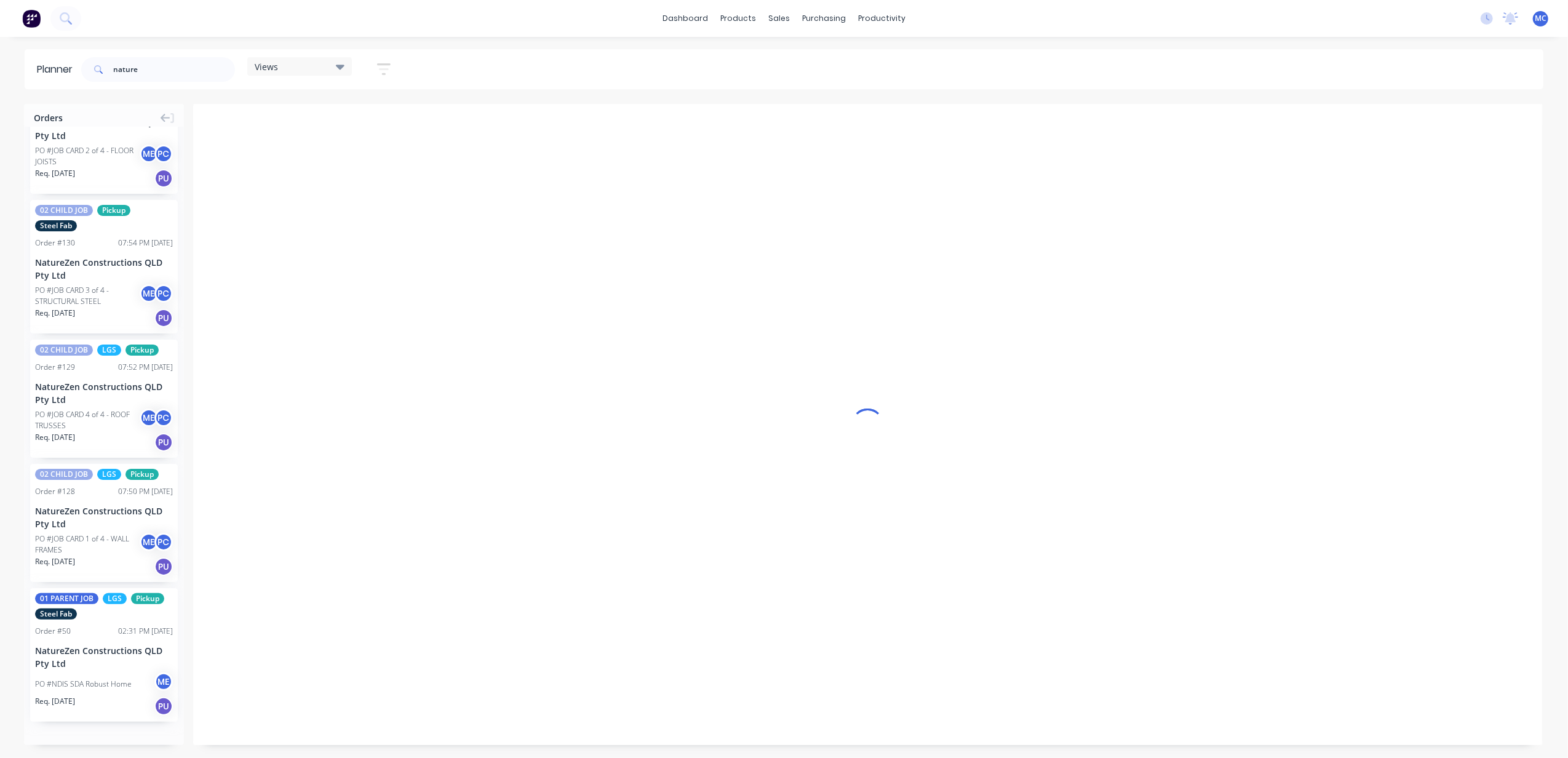
scroll to position [0, 476]
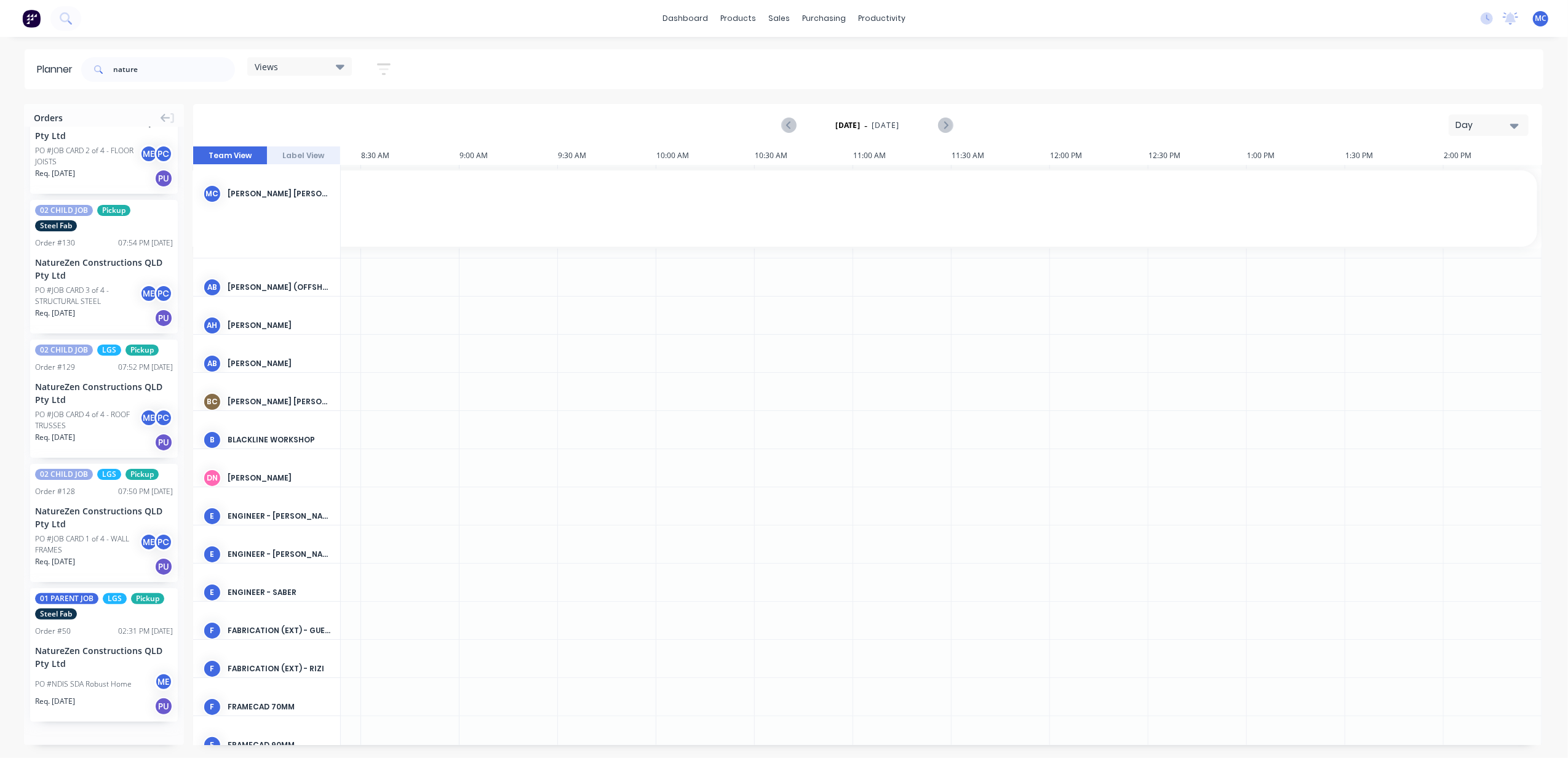
click at [1465, 124] on div "Day" at bounding box center [1483, 125] width 57 height 13
click at [1415, 188] on div "Week" at bounding box center [1467, 182] width 122 height 24
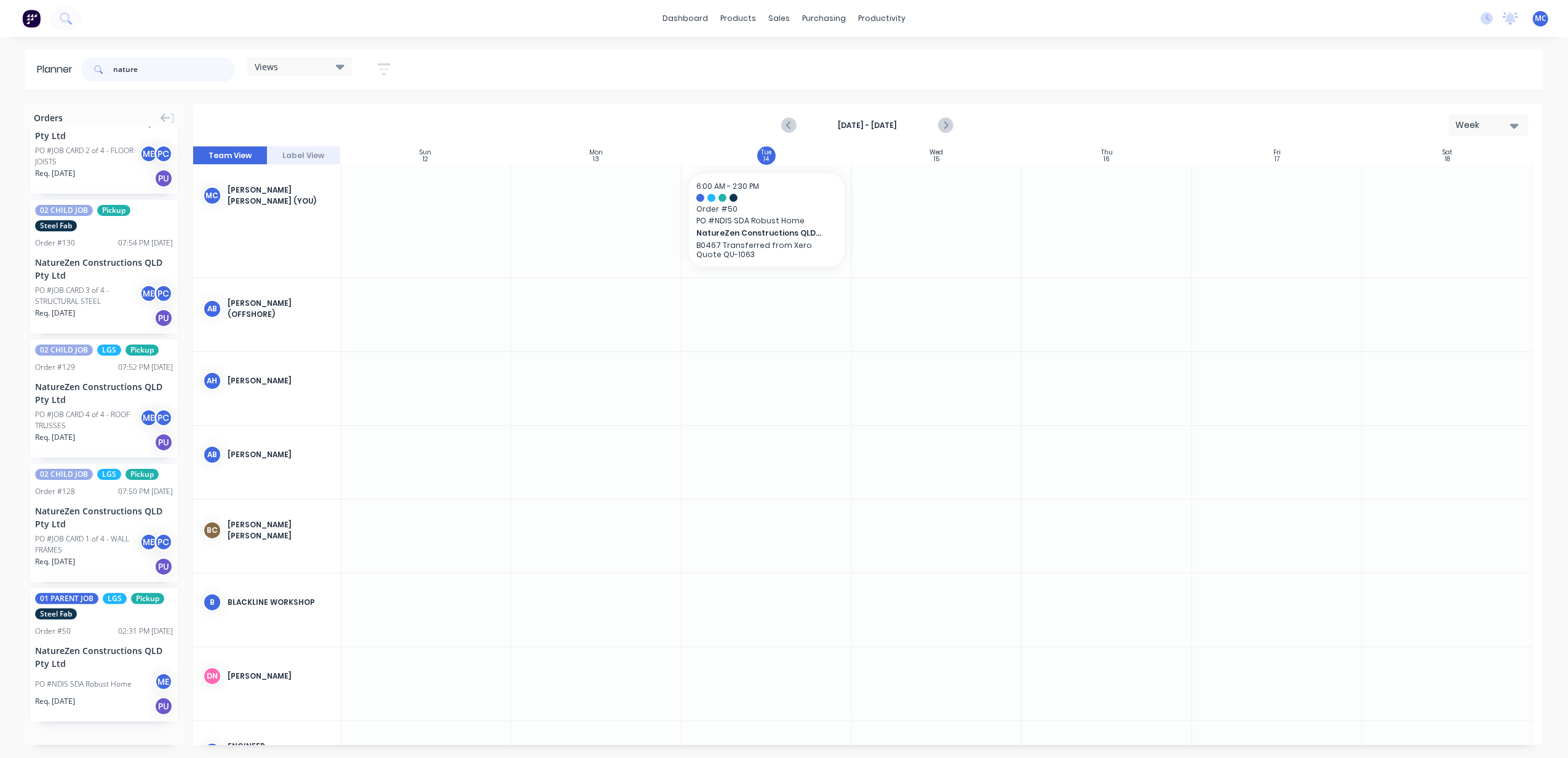
drag, startPoint x: 168, startPoint y: 72, endPoint x: -88, endPoint y: 76, distance: 256.0
click at [0, 76] on html "dashboard products sales purchasing productivity dashboard products Product Cat…" at bounding box center [784, 379] width 1568 height 758
